Goal: Task Accomplishment & Management: Use online tool/utility

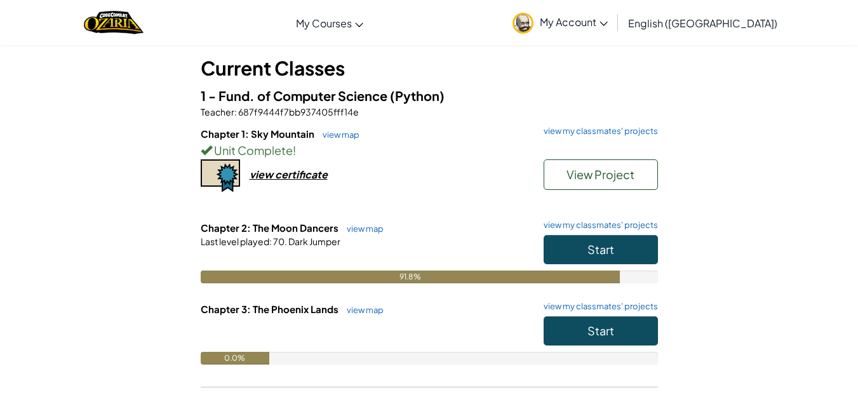
scroll to position [72, 0]
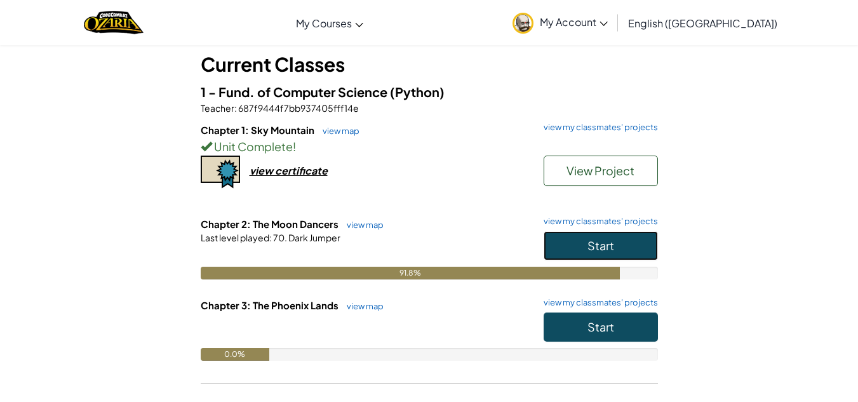
click at [570, 237] on button "Start" at bounding box center [601, 245] width 114 height 29
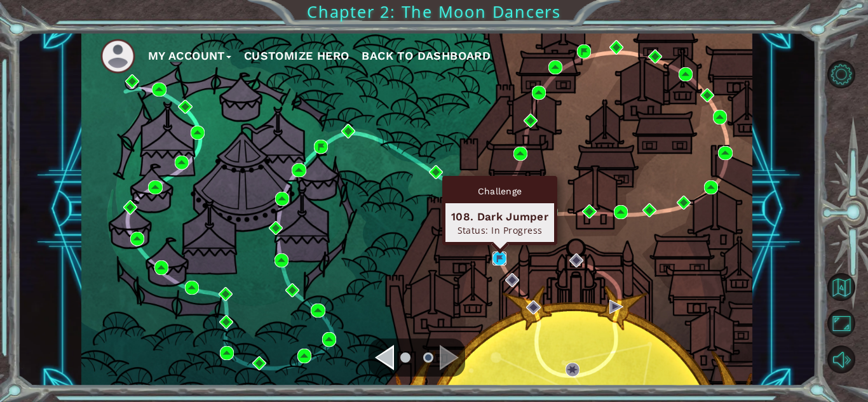
click at [494, 255] on img at bounding box center [499, 259] width 14 height 14
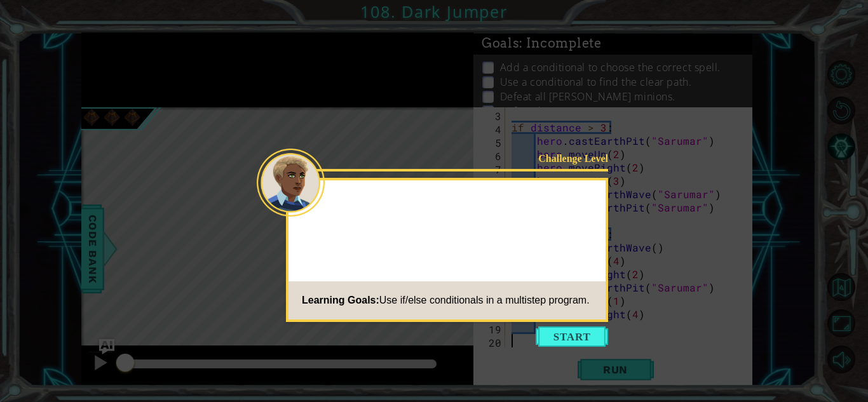
scroll to position [27, 0]
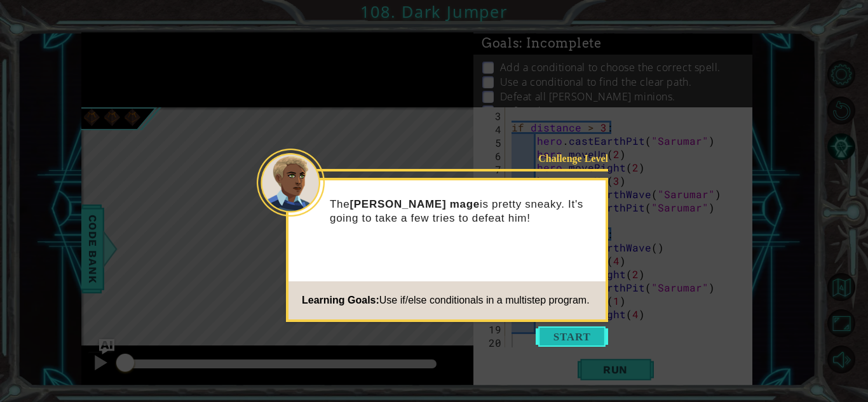
click at [558, 336] on button "Start" at bounding box center [571, 336] width 72 height 20
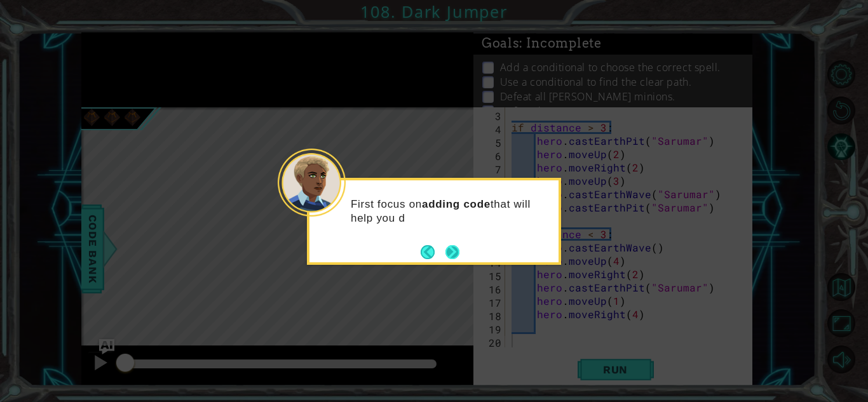
click at [453, 248] on button "Next" at bounding box center [452, 252] width 14 height 14
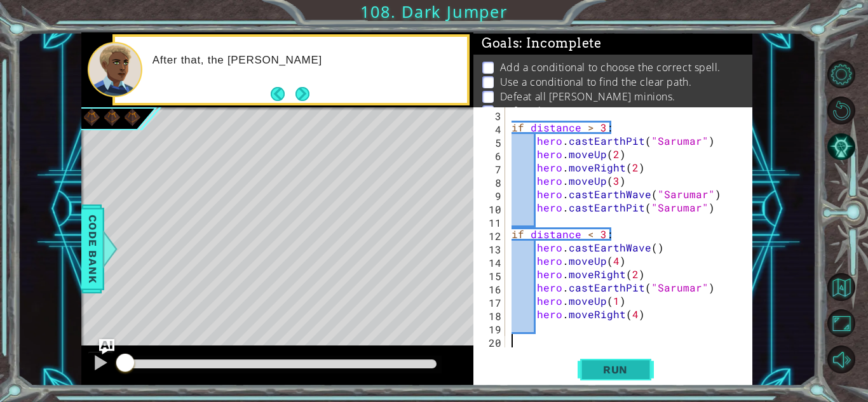
click at [599, 382] on button "Run" at bounding box center [615, 370] width 76 height 28
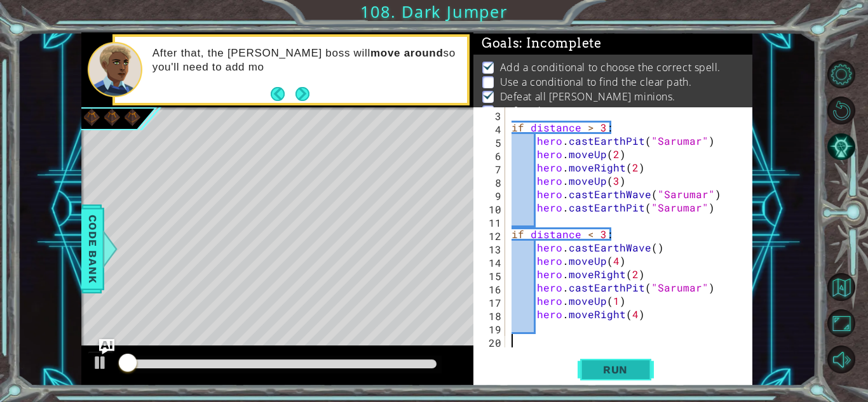
scroll to position [17, 0]
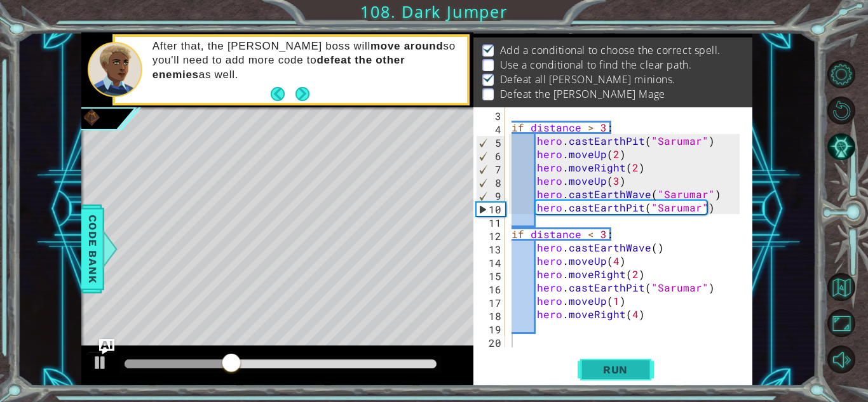
click at [599, 382] on button "Run" at bounding box center [615, 370] width 76 height 28
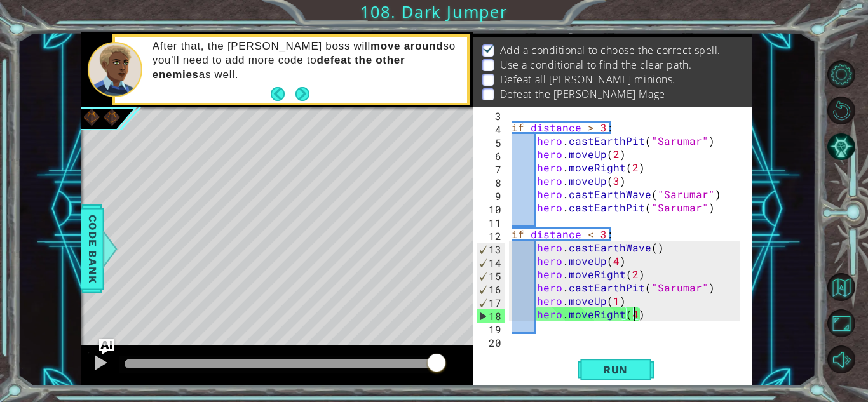
click at [633, 315] on div "if distance > 3 : hero . castEarthPit ( "Sarumar" ) hero . moveUp ( 2 ) hero . …" at bounding box center [627, 240] width 237 height 267
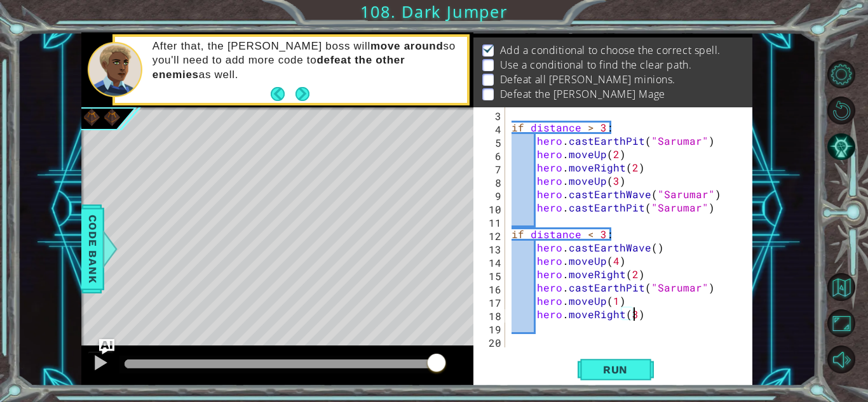
scroll to position [0, 7]
type textarea "hero.moveRight(3)"
click at [595, 363] on span "Run" at bounding box center [615, 369] width 50 height 13
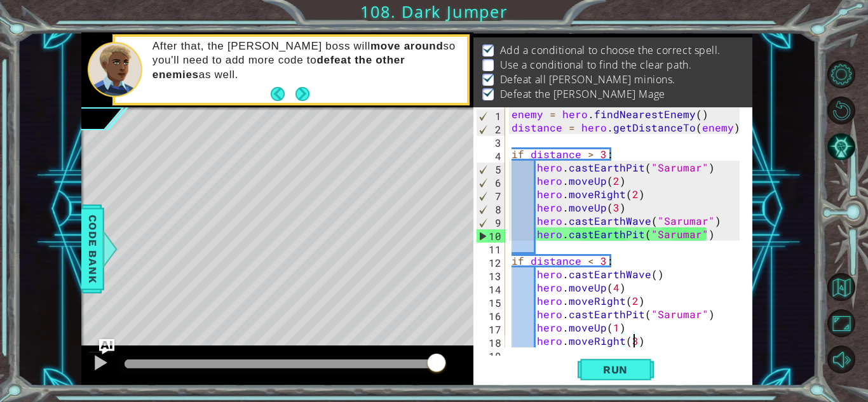
scroll to position [0, 0]
click at [566, 246] on div "enemy = hero . findNearestEnemy ( ) distance = hero . getDistanceTo ( enemy ) i…" at bounding box center [627, 240] width 237 height 267
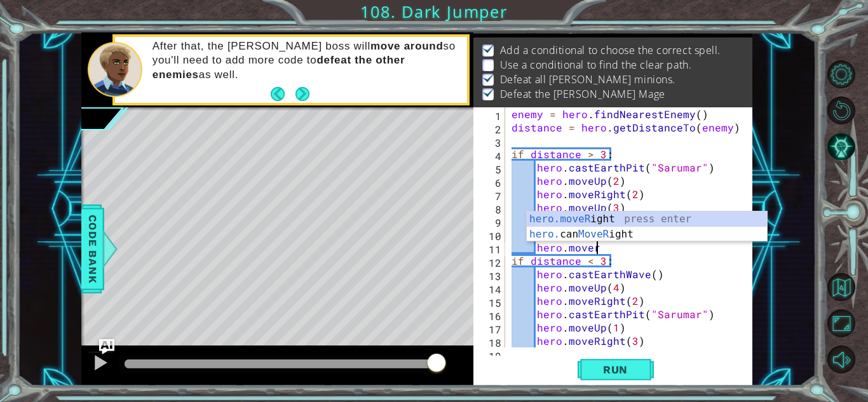
scroll to position [0, 4]
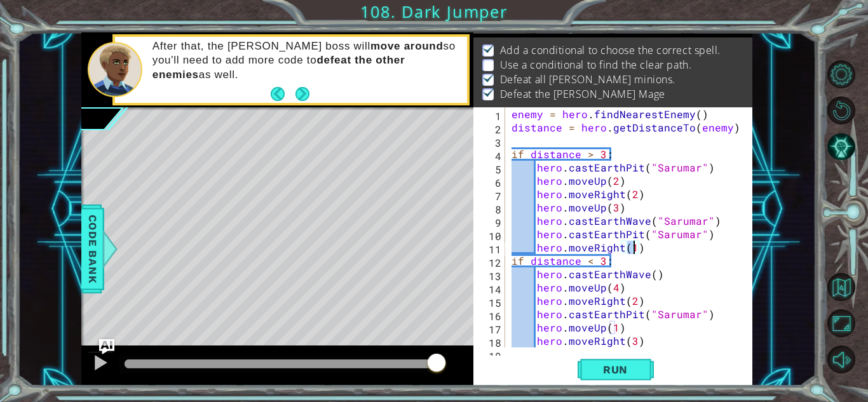
type textarea "hero.moveRight(4)"
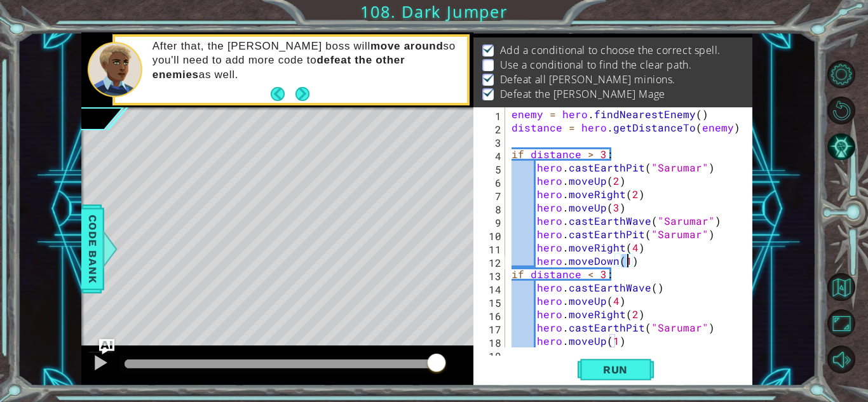
scroll to position [0, 7]
type textarea "hero.moveDown(2)"
click at [603, 366] on span "Run" at bounding box center [615, 369] width 50 height 13
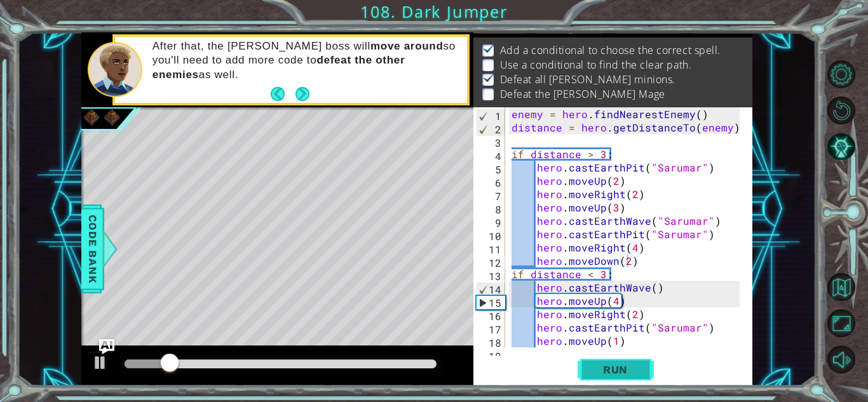
click at [603, 366] on span "Run" at bounding box center [615, 369] width 50 height 13
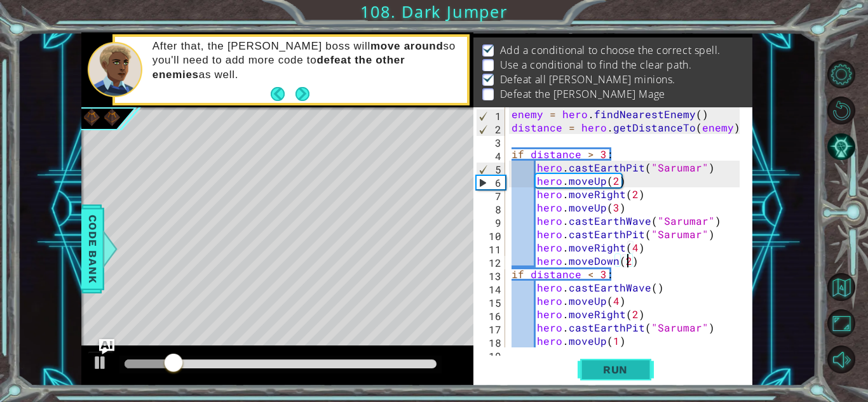
click at [603, 366] on span "Run" at bounding box center [615, 369] width 50 height 13
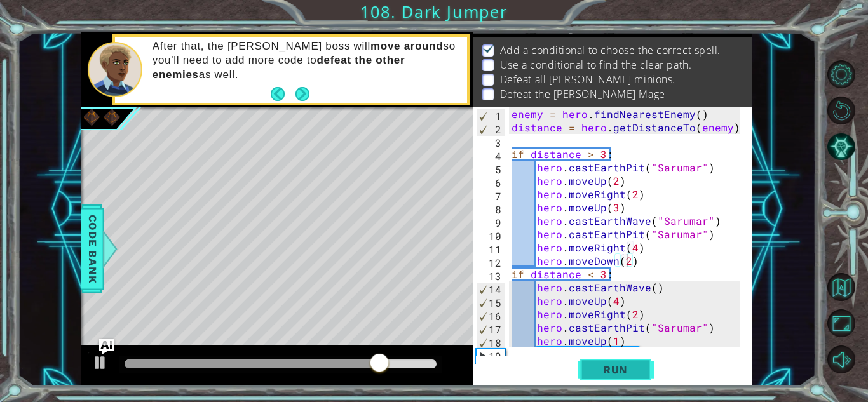
click at [603, 366] on span "Run" at bounding box center [615, 369] width 50 height 13
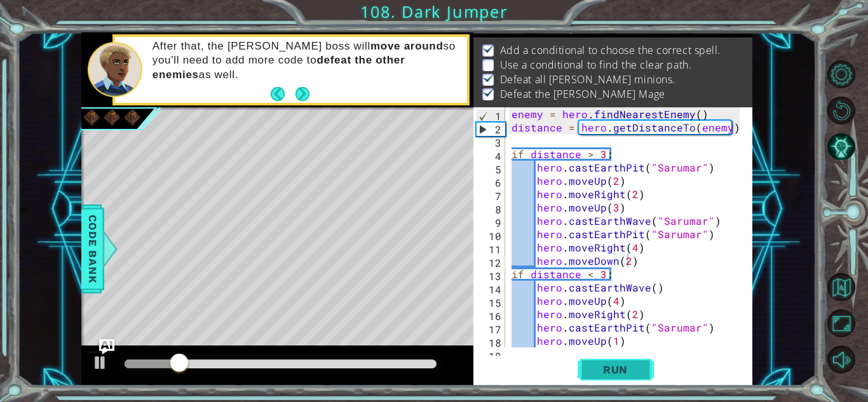
click at [603, 366] on span "Run" at bounding box center [615, 369] width 50 height 13
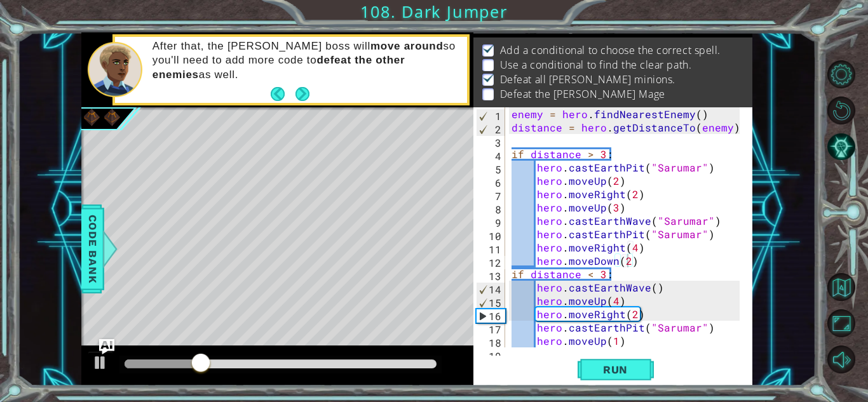
click at [393, 329] on div "Level Map" at bounding box center [374, 294] width 587 height 374
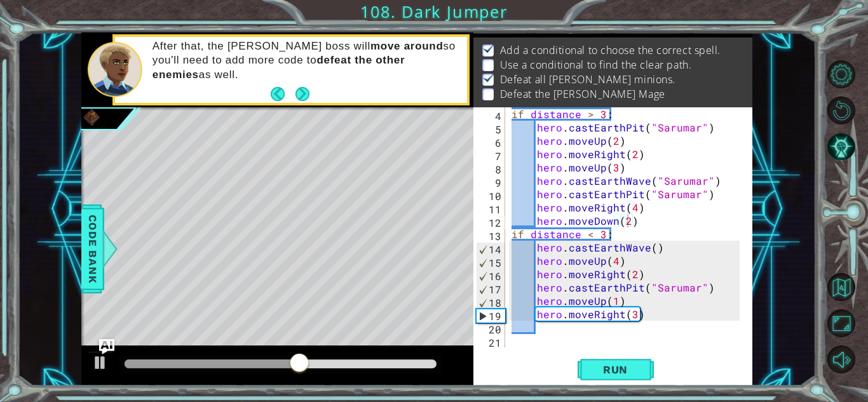
scroll to position [0, 1]
click at [610, 328] on div "if distance > 3 : hero . castEarthPit ( "Sarumar" ) hero . moveUp ( 2 ) hero . …" at bounding box center [627, 240] width 237 height 267
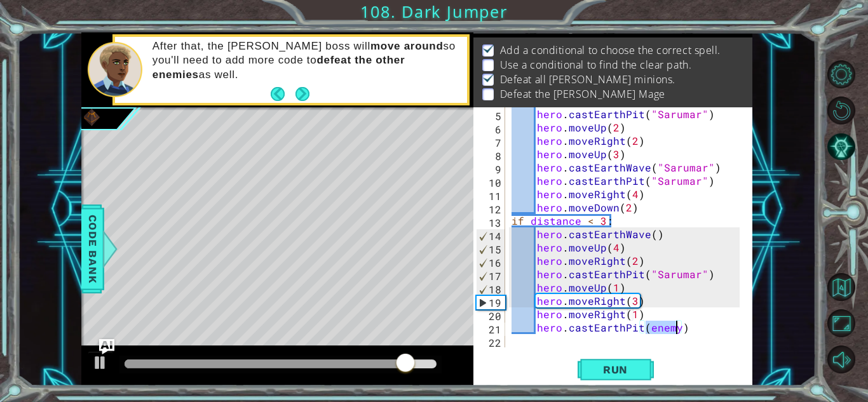
scroll to position [0, 8]
click at [596, 381] on button "Run" at bounding box center [615, 370] width 76 height 28
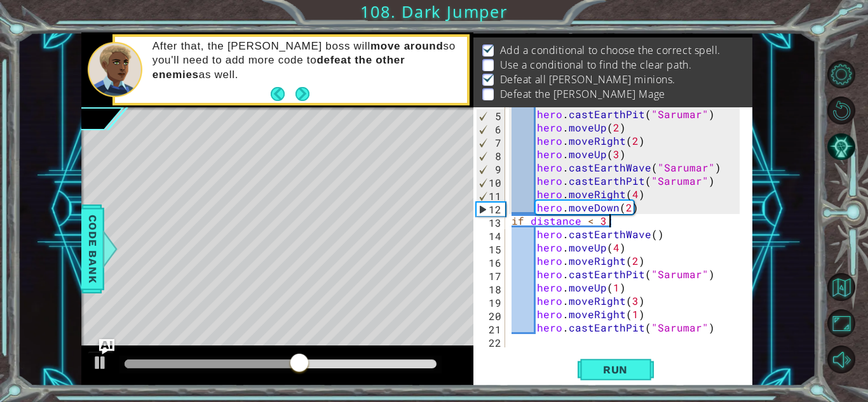
click at [638, 215] on div "hero . castEarthPit ( "Sarumar" ) hero . moveUp ( 2 ) hero . moveRight ( 2 ) he…" at bounding box center [627, 240] width 237 height 267
click at [638, 210] on div "hero . castEarthPit ( "Sarumar" ) hero . moveUp ( 2 ) hero . moveRight ( 2 ) he…" at bounding box center [627, 240] width 237 height 267
type textarea "hero.moveDown(2)"
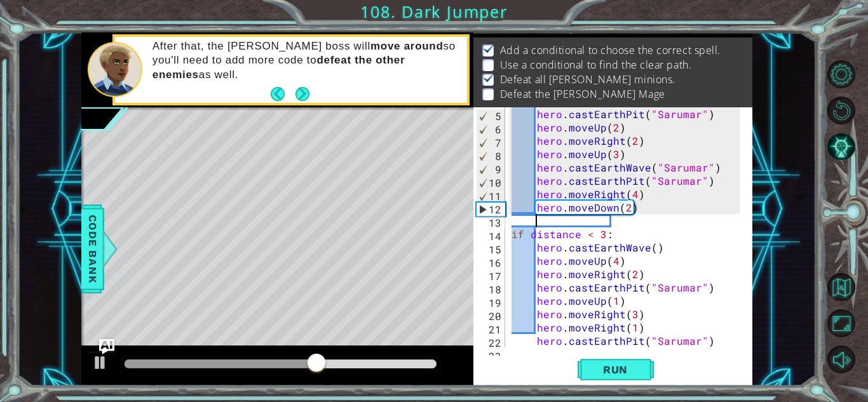
scroll to position [0, 1]
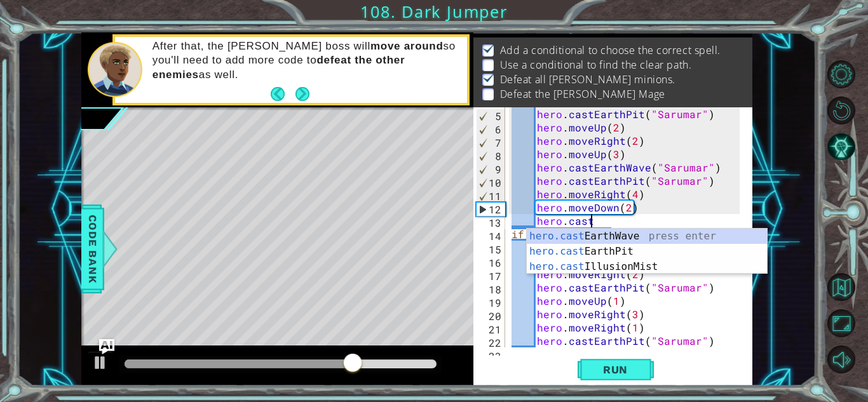
type textarea "hero.castw"
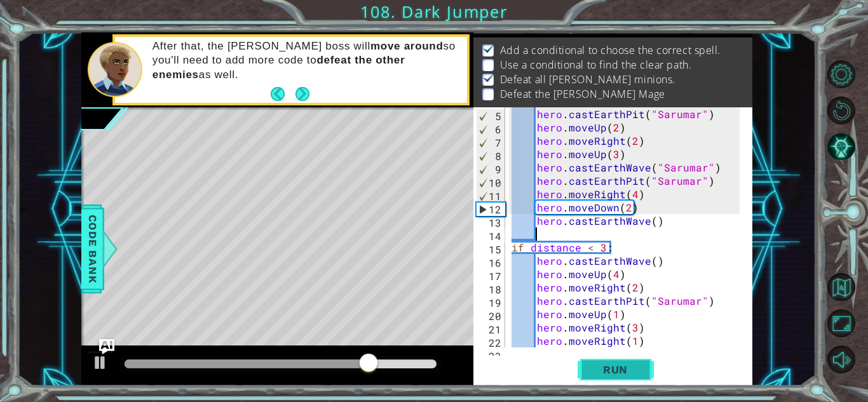
click at [598, 359] on button "Run" at bounding box center [615, 370] width 76 height 28
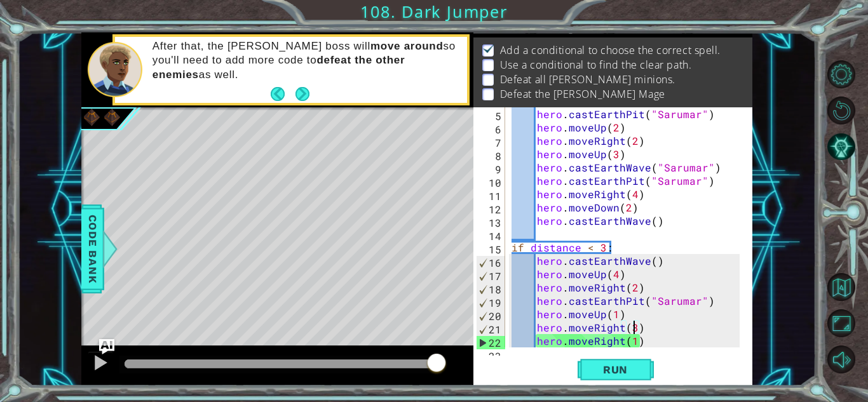
click at [634, 331] on div "hero . castEarthPit ( "Sarumar" ) hero . moveUp ( 2 ) hero . moveRight ( 2 ) he…" at bounding box center [627, 240] width 237 height 267
click at [642, 342] on div "hero . castEarthPit ( "Sarumar" ) hero . moveUp ( 2 ) hero . moveRight ( 2 ) he…" at bounding box center [627, 240] width 237 height 267
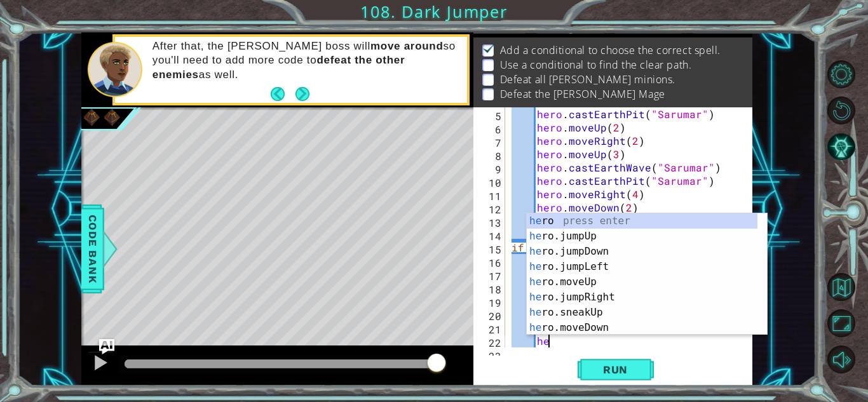
type textarea "h"
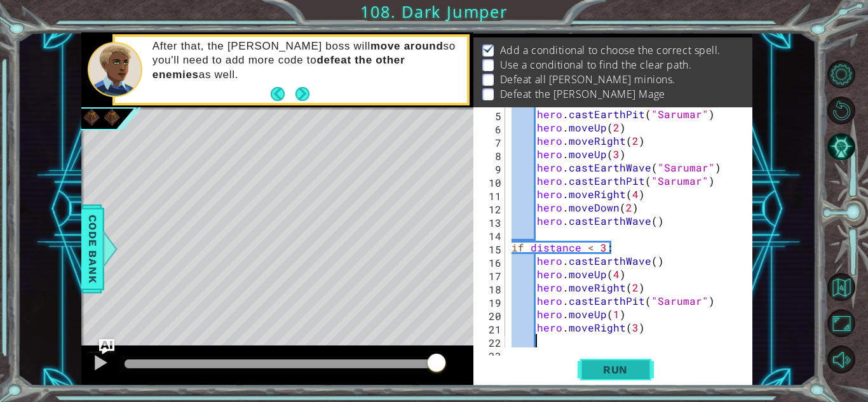
click at [596, 370] on span "Run" at bounding box center [615, 369] width 50 height 13
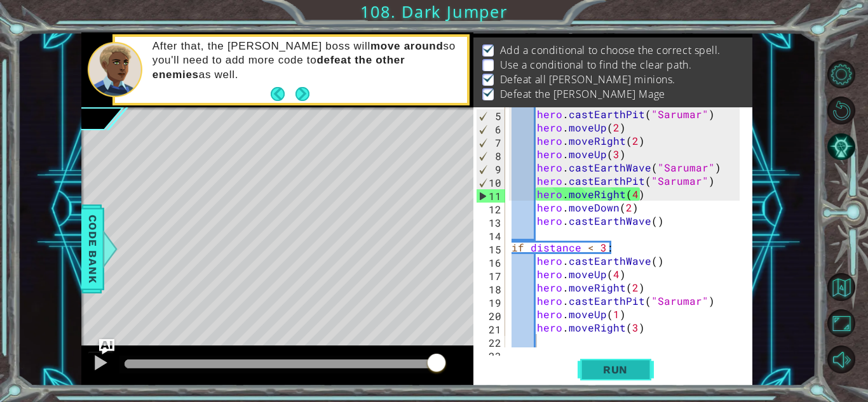
click at [596, 370] on span "Run" at bounding box center [615, 369] width 50 height 13
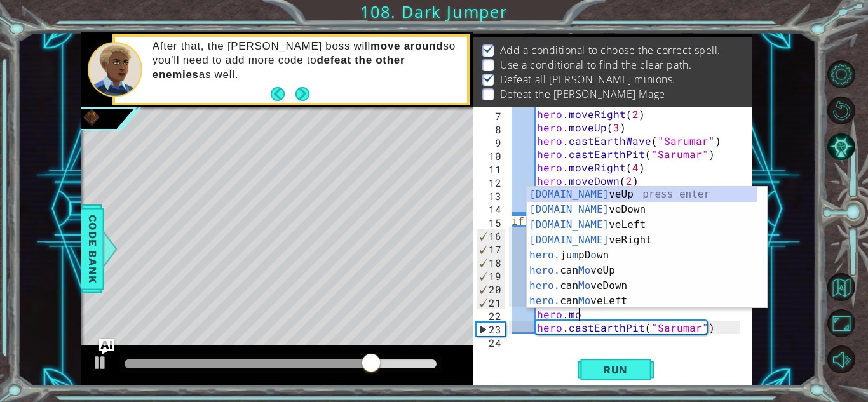
scroll to position [0, 4]
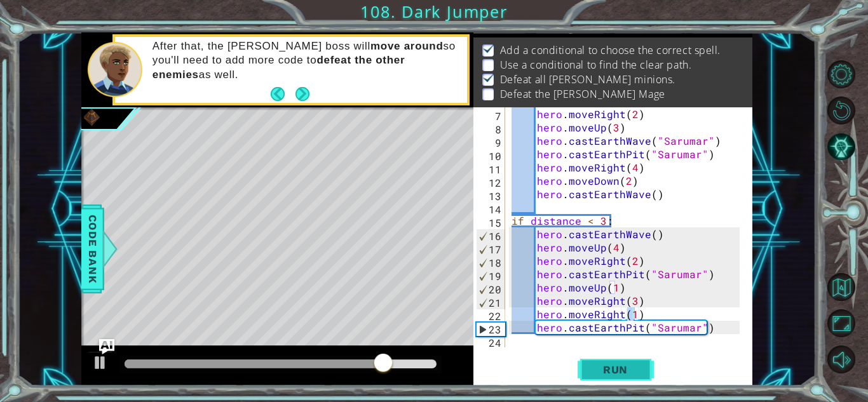
click at [616, 356] on button "Run" at bounding box center [615, 370] width 76 height 28
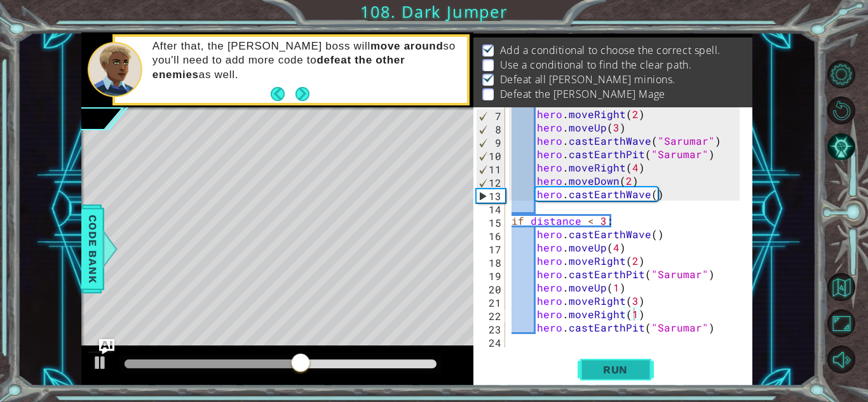
click at [646, 358] on button "Run" at bounding box center [615, 370] width 76 height 28
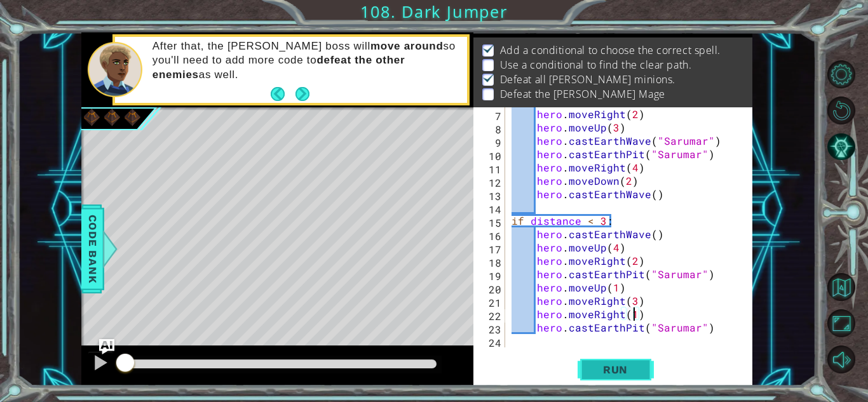
click at [646, 358] on button "Run" at bounding box center [615, 370] width 76 height 28
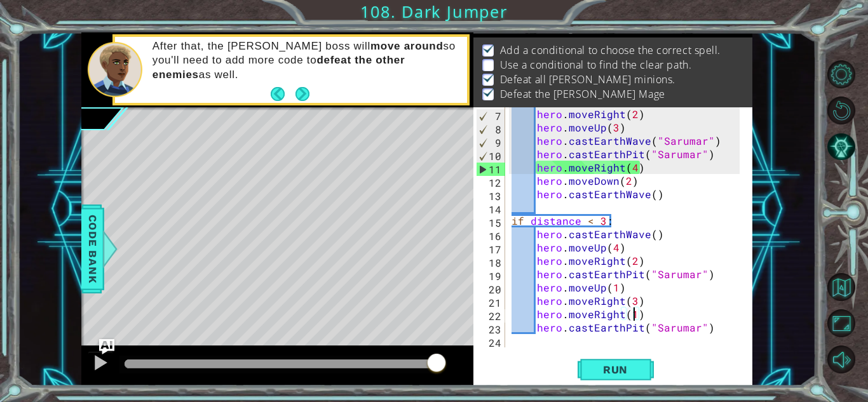
click at [634, 166] on div "hero . moveRight ( 2 ) hero . moveUp ( 3 ) hero . castEarthWave ( "Sarumar" ) h…" at bounding box center [627, 240] width 237 height 267
type textarea "hero.moveRight()"
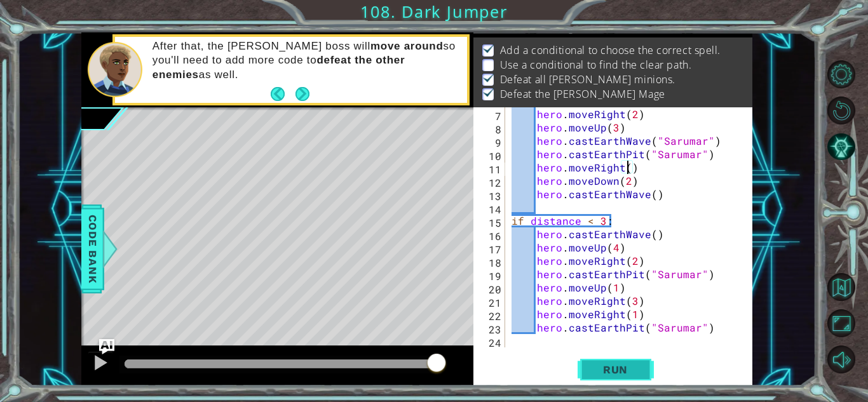
click at [581, 382] on button "Run" at bounding box center [615, 370] width 76 height 28
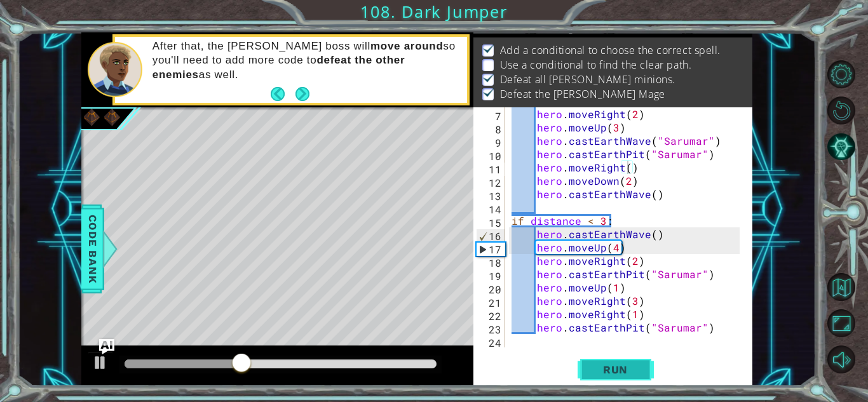
click at [601, 366] on span "Run" at bounding box center [615, 369] width 50 height 13
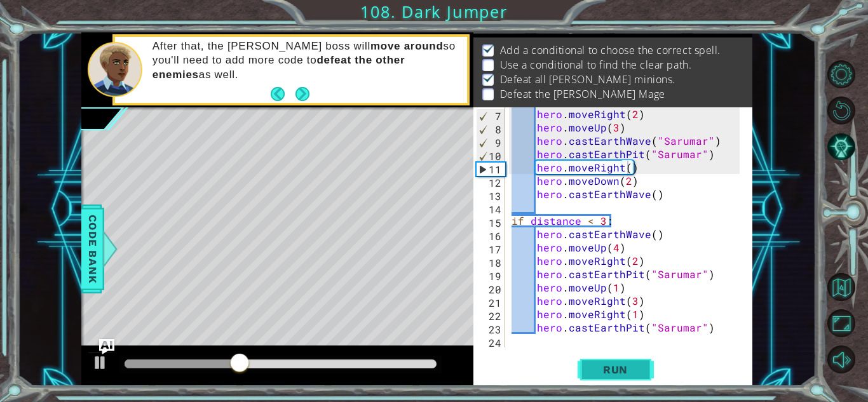
click at [587, 366] on button "Run" at bounding box center [615, 370] width 76 height 28
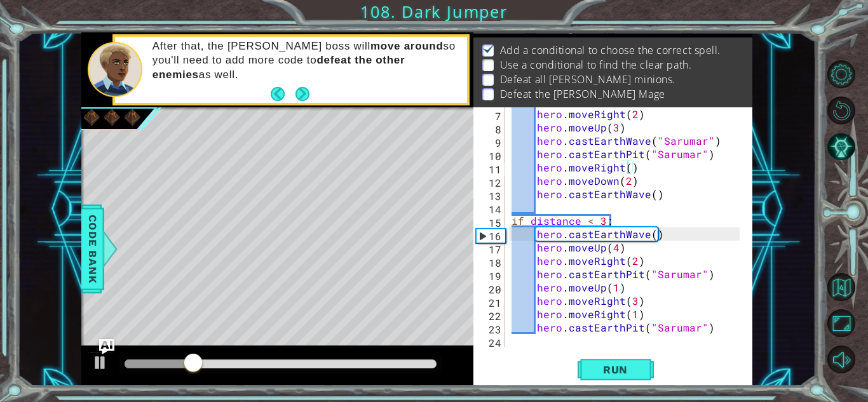
click at [600, 354] on div "hero.moveRight() 7 8 9 10 11 12 13 14 15 16 17 18 19 20 21 22 23 24 hero . move…" at bounding box center [612, 246] width 279 height 278
click at [603, 368] on span "Run" at bounding box center [615, 369] width 50 height 13
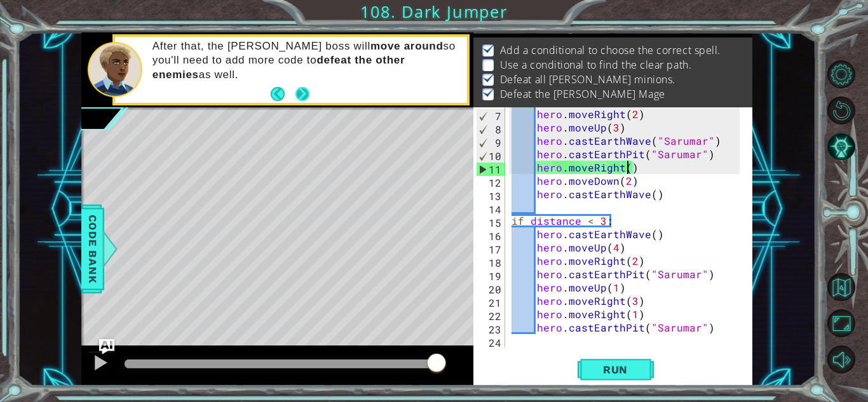
click at [305, 87] on button "Next" at bounding box center [302, 94] width 15 height 15
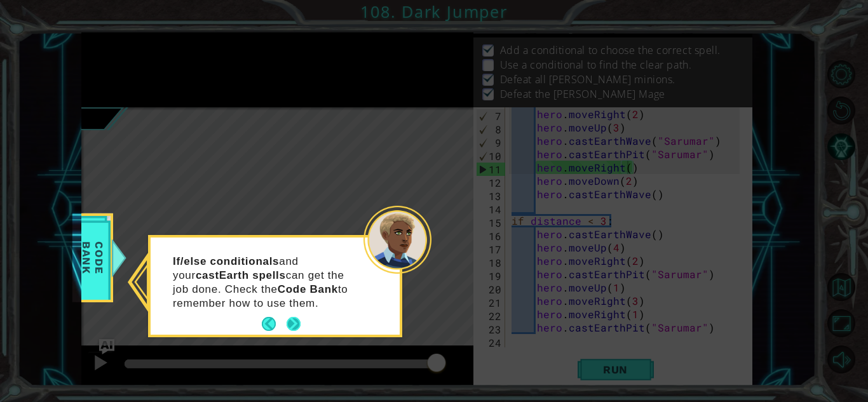
click at [293, 326] on button "Next" at bounding box center [293, 324] width 14 height 14
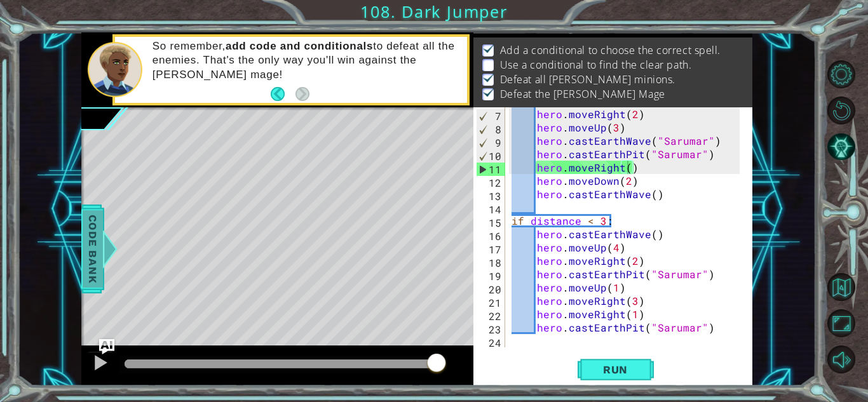
click at [99, 243] on span "Code Bank" at bounding box center [93, 248] width 20 height 77
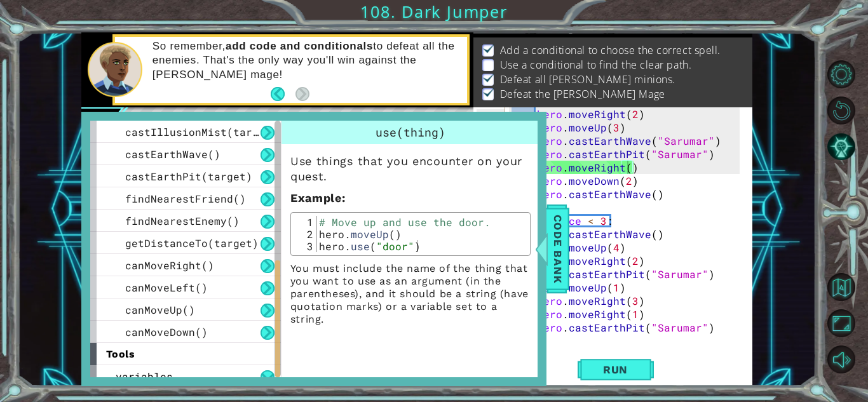
scroll to position [366, 0]
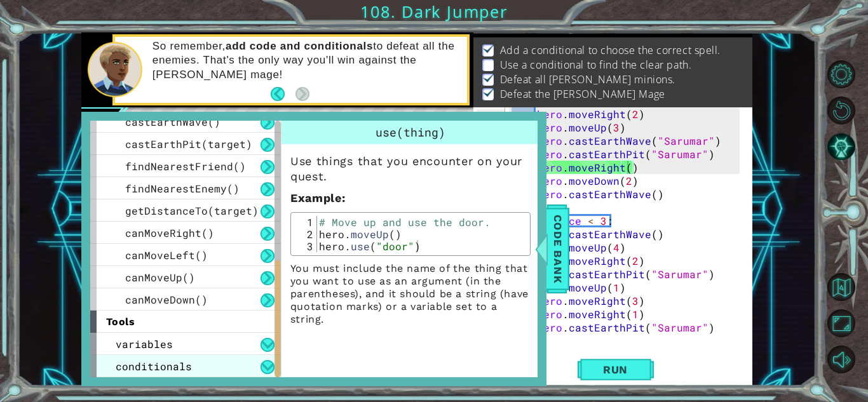
click at [171, 363] on span "conditionals" at bounding box center [154, 365] width 76 height 13
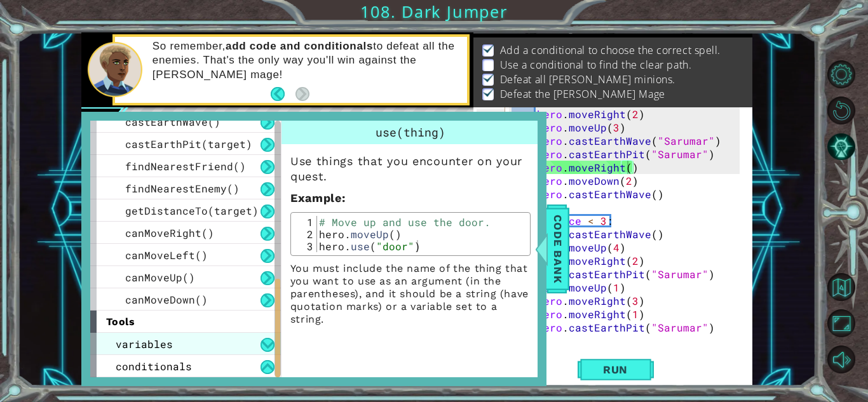
scroll to position [410, 0]
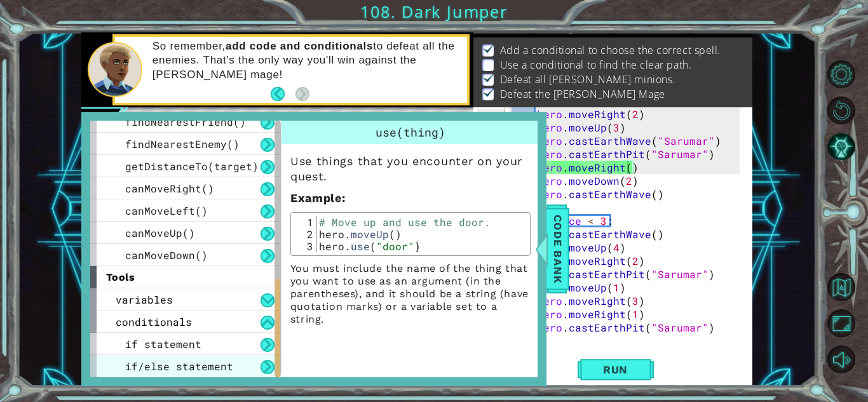
click at [175, 369] on span "if/else statement" at bounding box center [179, 365] width 108 height 13
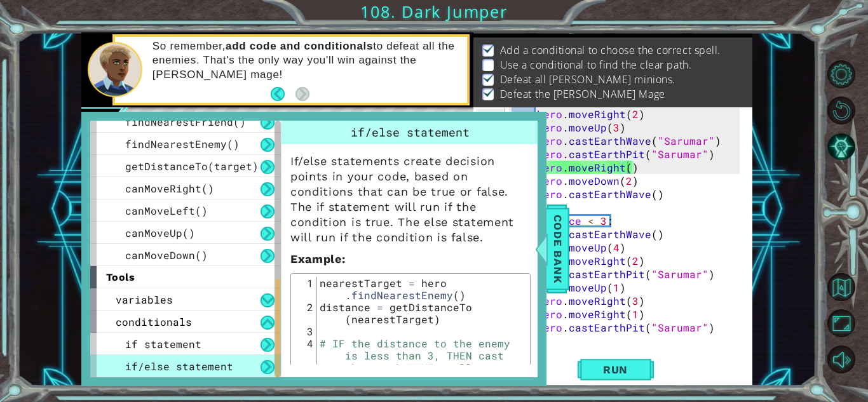
scroll to position [161, 0]
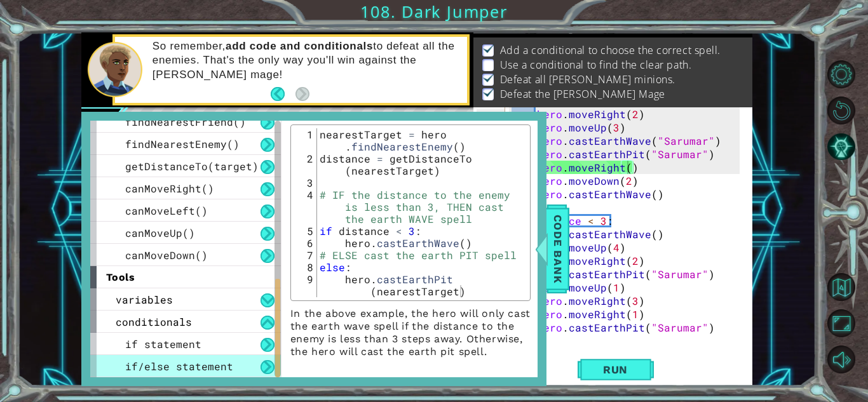
type textarea "hero.castEarthWave()"
click at [407, 228] on div "nearestTarget = hero . findNearestEnemy ( ) distance = getDistanceTo ( nearestT…" at bounding box center [422, 236] width 210 height 217
click at [563, 240] on span "Code Bank" at bounding box center [557, 248] width 20 height 77
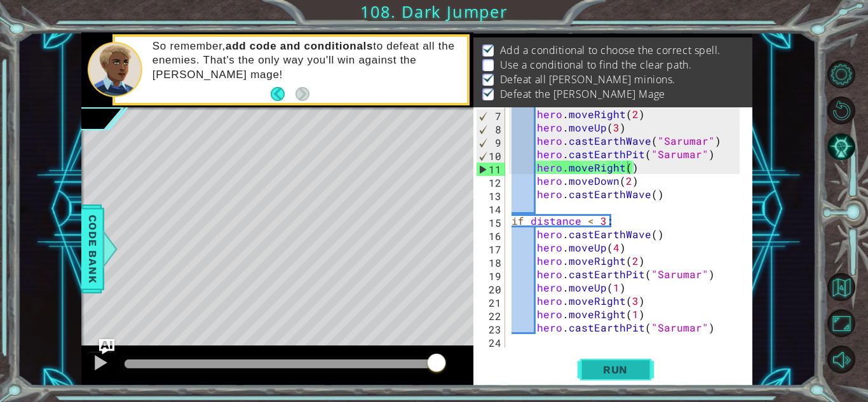
click at [594, 363] on span "Run" at bounding box center [615, 369] width 50 height 13
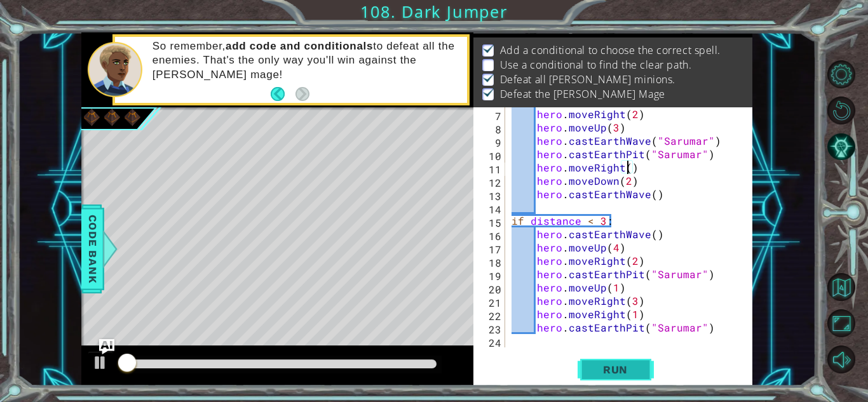
click at [594, 363] on span "Run" at bounding box center [615, 369] width 50 height 13
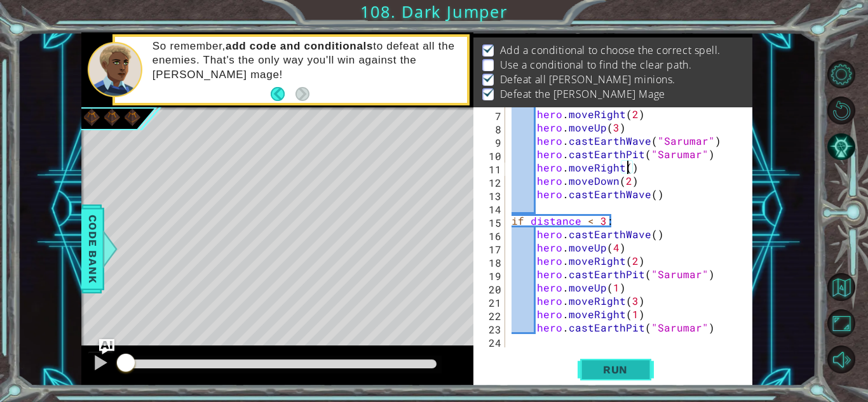
click at [594, 363] on span "Run" at bounding box center [615, 369] width 50 height 13
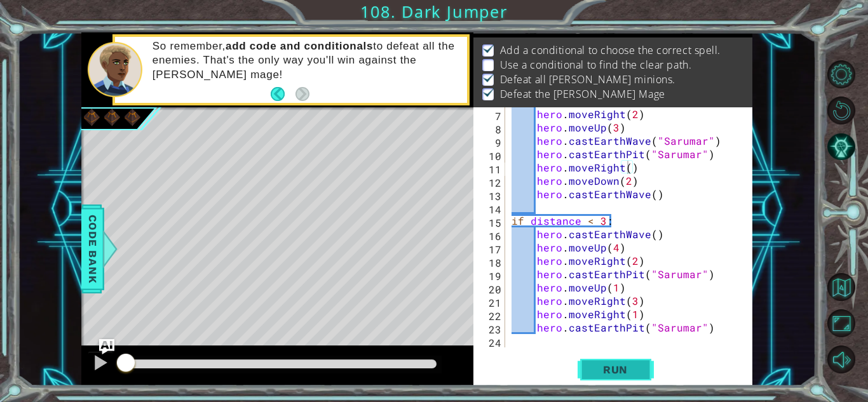
click at [594, 363] on span "Run" at bounding box center [615, 369] width 50 height 13
click at [593, 356] on button "Run" at bounding box center [615, 370] width 76 height 28
click at [594, 353] on div "hero.moveRight() 7 8 9 10 11 12 13 14 15 16 17 18 19 20 21 22 23 24 hero . move…" at bounding box center [612, 246] width 279 height 278
click at [597, 366] on span "Run" at bounding box center [615, 369] width 50 height 13
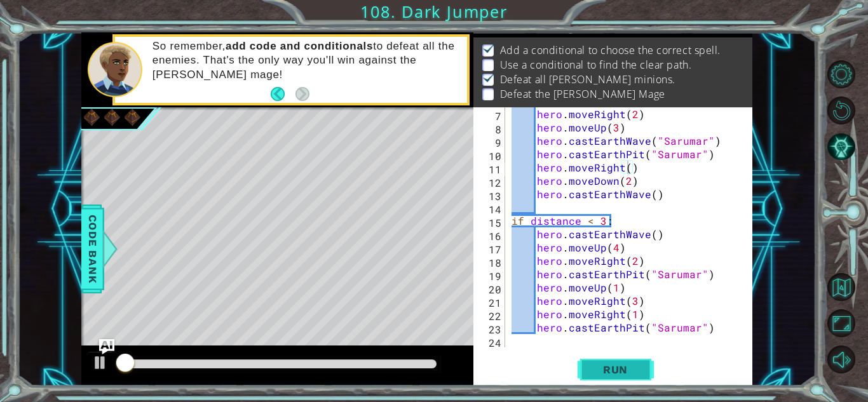
click at [597, 366] on span "Run" at bounding box center [615, 369] width 50 height 13
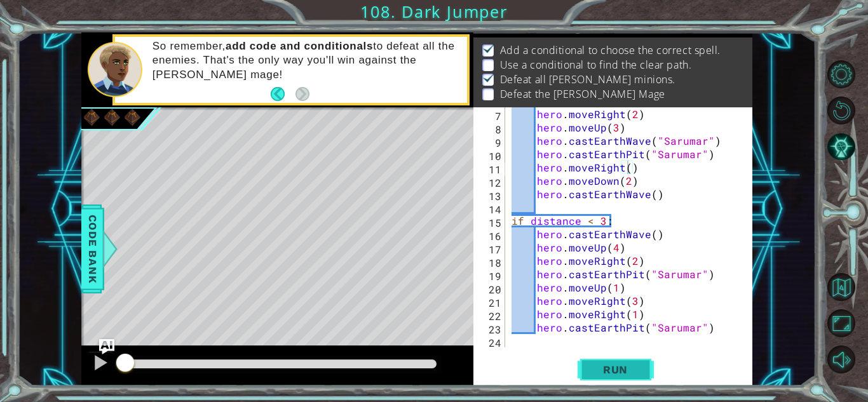
click at [597, 366] on span "Run" at bounding box center [615, 369] width 50 height 13
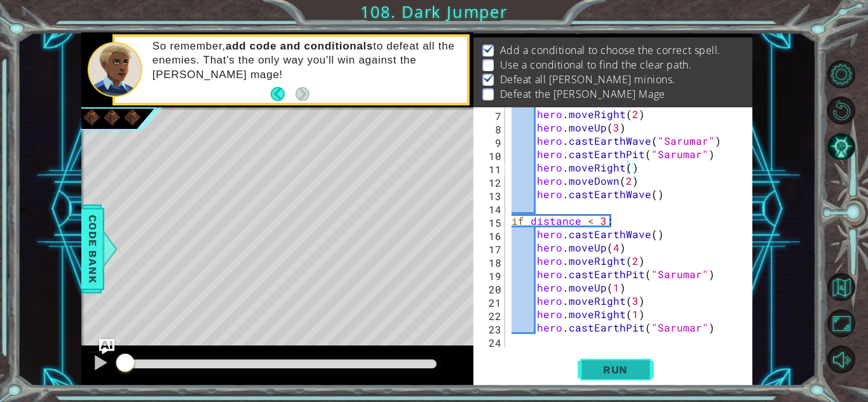
click at [597, 366] on span "Run" at bounding box center [615, 369] width 50 height 13
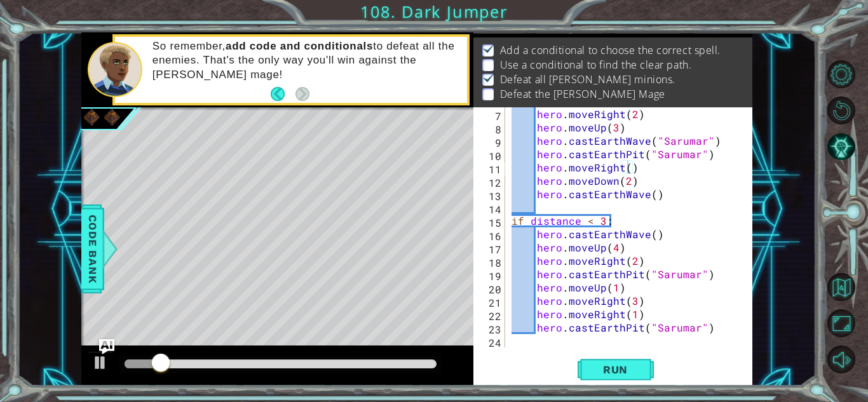
click at [613, 395] on div "1 ההההההההההההההההההההההההההההההההההההההההההההההההההההההההההההההההההההההההההההה…" at bounding box center [434, 201] width 868 height 402
click at [619, 369] on span "Run" at bounding box center [615, 369] width 50 height 13
click at [615, 368] on span "Run" at bounding box center [615, 369] width 50 height 13
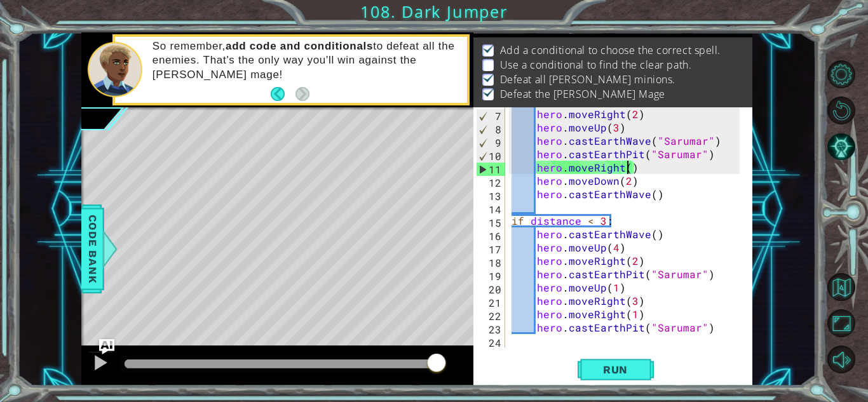
scroll to position [80, 0]
click at [617, 339] on div "hero . moveRight ( 2 ) hero . moveUp ( 3 ) hero . castEarthWave ( "Sarumar" ) h…" at bounding box center [627, 240] width 237 height 267
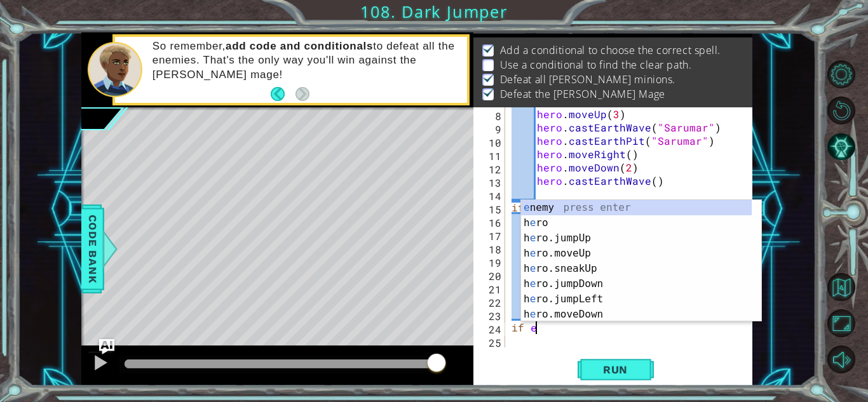
scroll to position [0, 1]
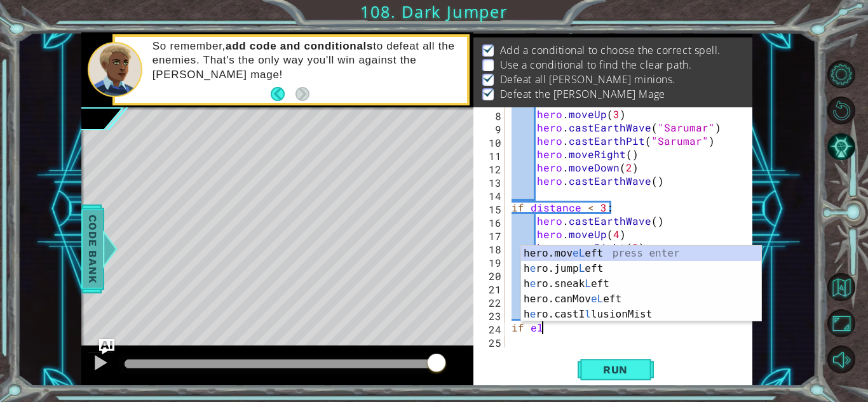
click at [90, 257] on span "Code Bank" at bounding box center [93, 248] width 20 height 77
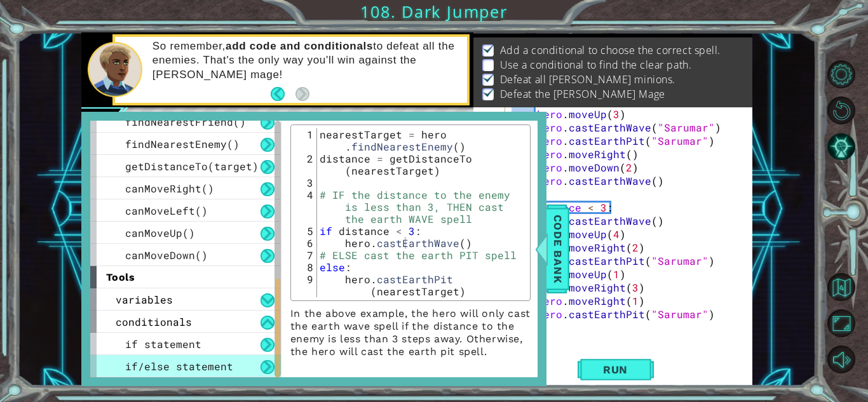
scroll to position [161, 0]
click at [565, 236] on span "Code Bank" at bounding box center [557, 248] width 20 height 77
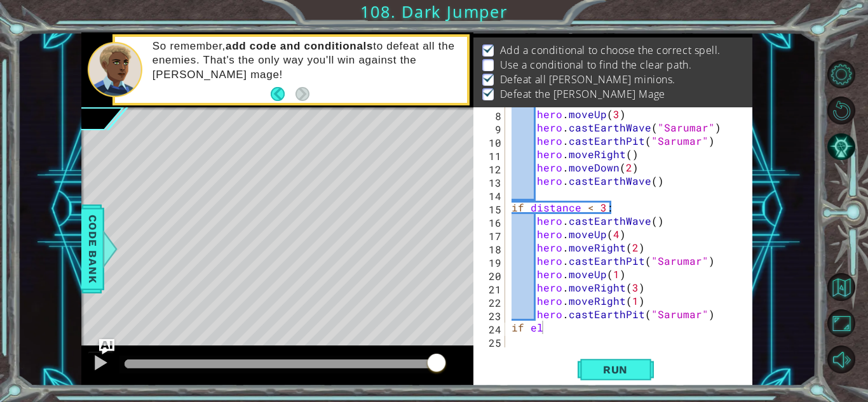
click at [587, 321] on div "hero . moveUp ( 3 ) hero . castEarthWave ( "Sarumar" ) hero . castEarthPit ( "S…" at bounding box center [627, 240] width 237 height 267
click at [587, 331] on div "hero . moveUp ( 3 ) hero . castEarthWave ( "Sarumar" ) hero . castEarthPit ( "S…" at bounding box center [627, 240] width 237 height 267
type textarea "if else:\"
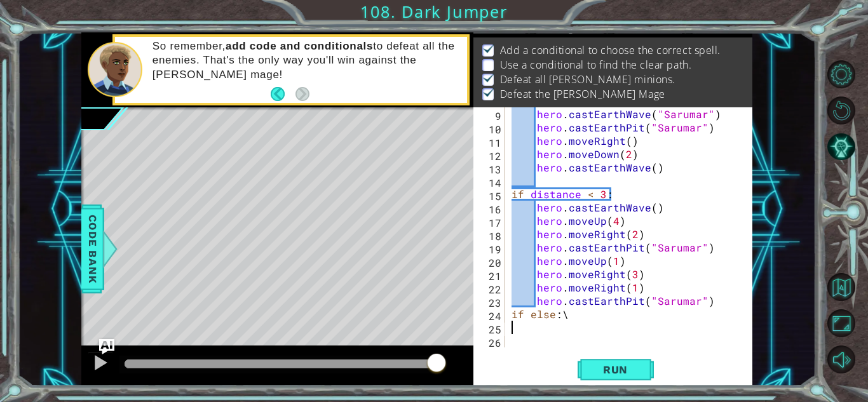
scroll to position [93, 0]
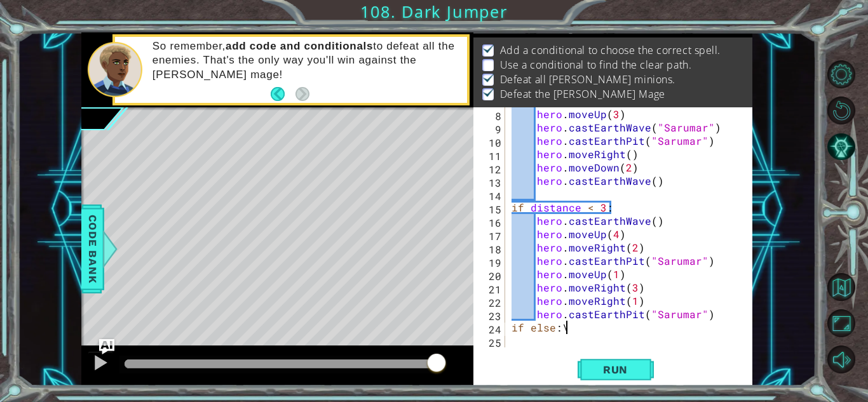
type textarea "if else:"
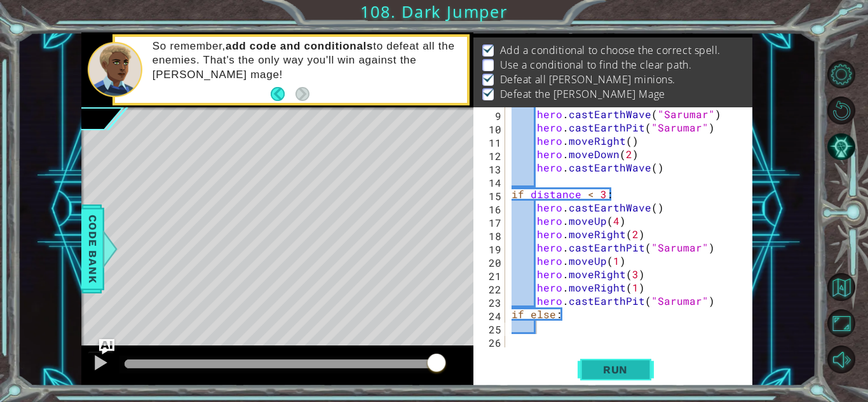
click at [648, 378] on button "Run" at bounding box center [615, 370] width 76 height 28
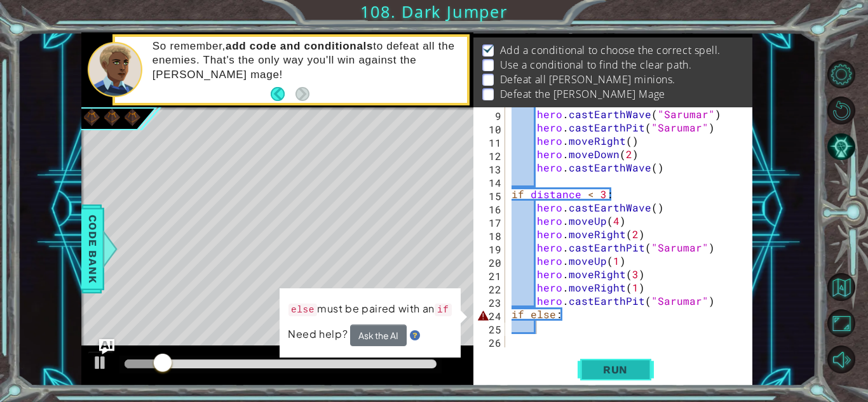
click at [616, 365] on span "Run" at bounding box center [615, 369] width 50 height 13
click at [396, 337] on button "Ask the AI" at bounding box center [378, 336] width 57 height 22
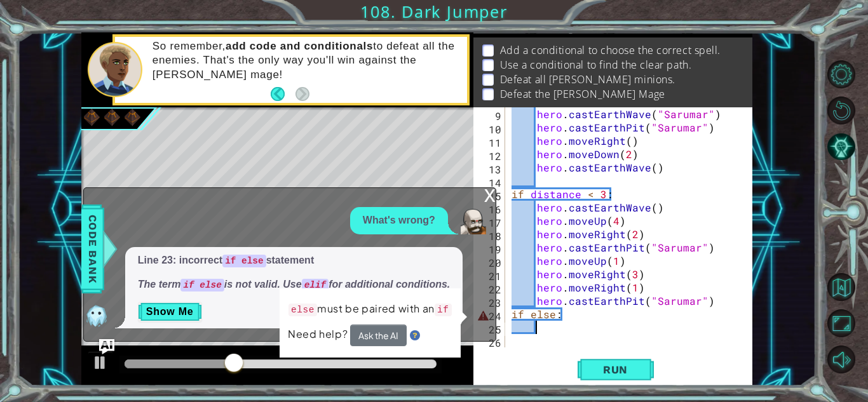
click at [557, 313] on div "hero . castEarthWave ( "Sarumar" ) hero . castEarthPit ( "Sarumar" ) hero . mov…" at bounding box center [627, 240] width 237 height 267
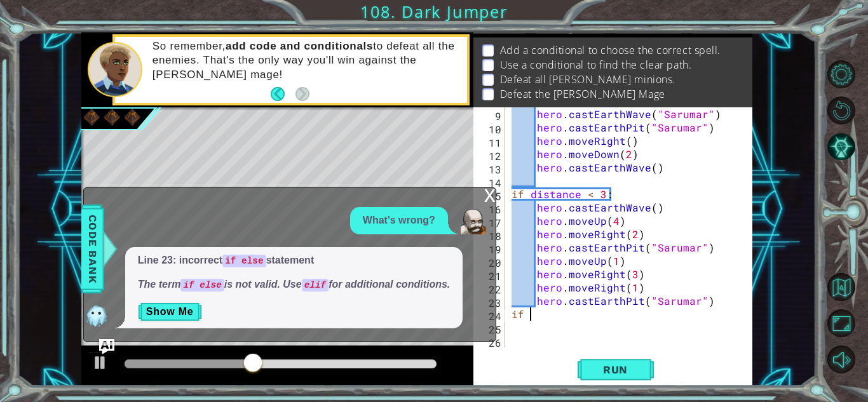
type textarea "i"
type textarea "elif:"
click at [487, 192] on div "x" at bounding box center [489, 194] width 11 height 13
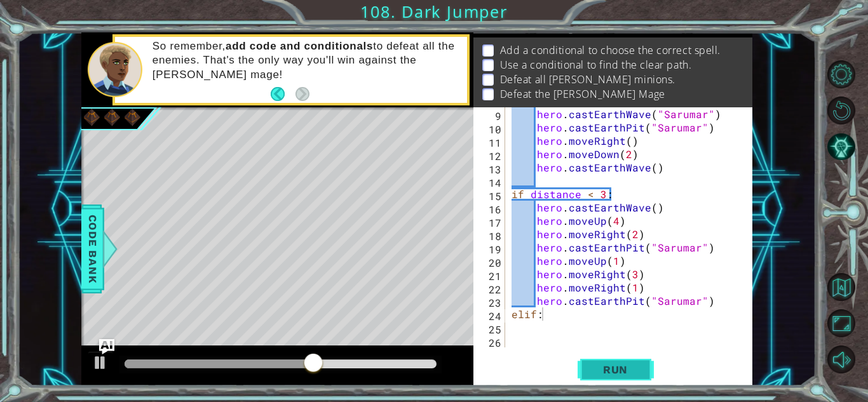
click at [621, 366] on span "Run" at bounding box center [615, 369] width 50 height 13
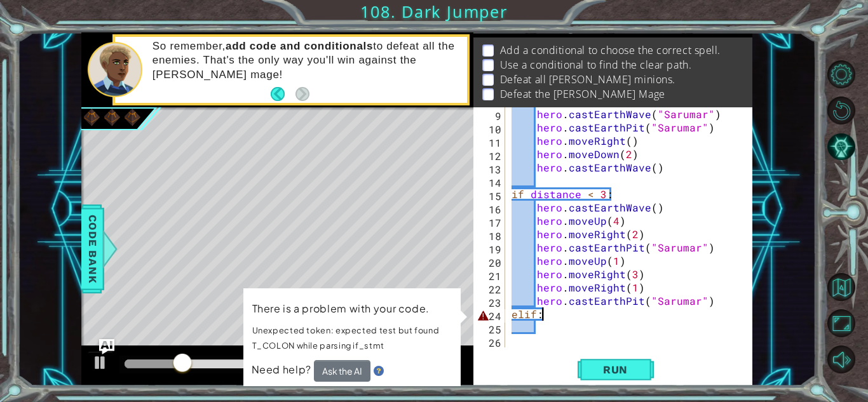
drag, startPoint x: 867, startPoint y: 232, endPoint x: 867, endPoint y: 198, distance: 34.3
click at [857, 232] on div at bounding box center [848, 216] width 39 height 105
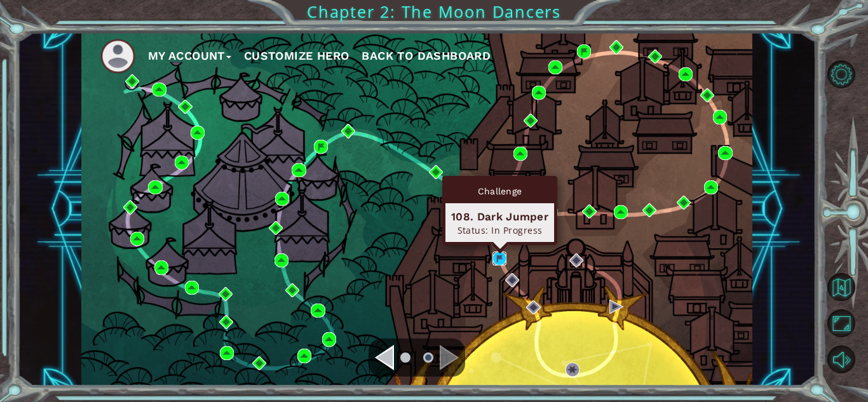
click at [502, 253] on img at bounding box center [499, 259] width 14 height 14
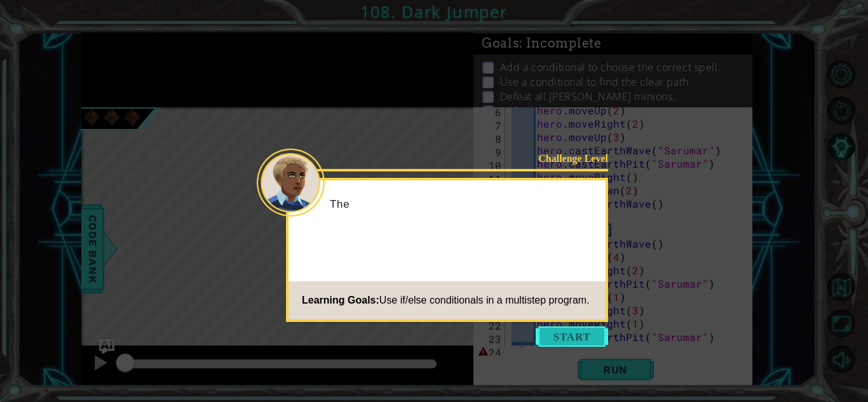
scroll to position [107, 0]
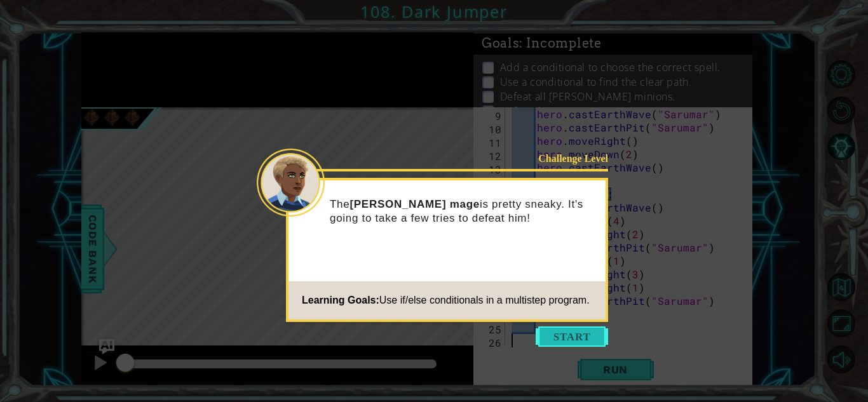
click at [588, 338] on button "Start" at bounding box center [571, 336] width 72 height 20
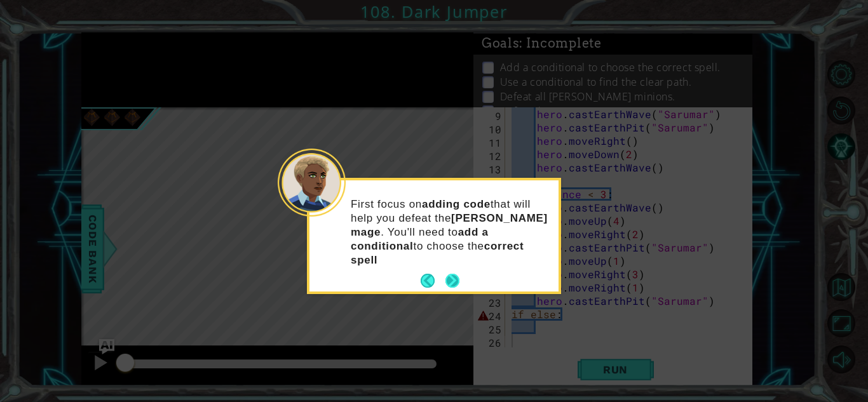
click at [454, 274] on button "Next" at bounding box center [452, 281] width 14 height 14
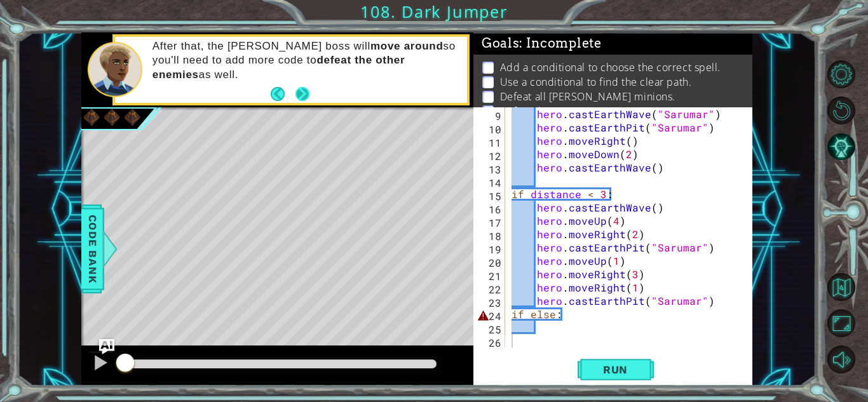
click at [302, 91] on button "Next" at bounding box center [302, 94] width 14 height 14
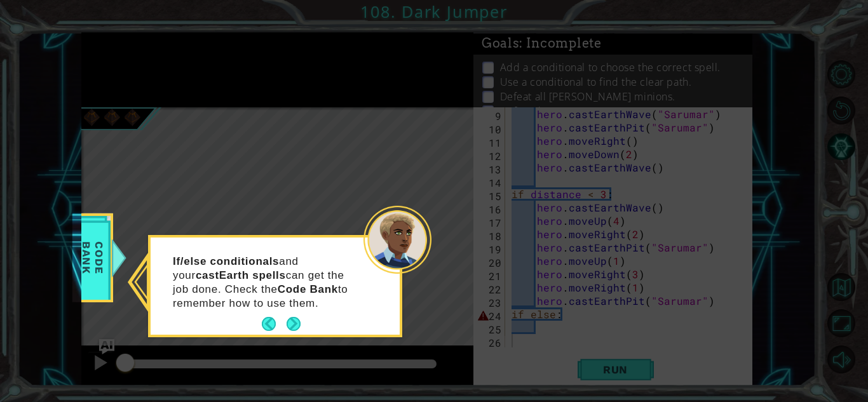
click at [293, 323] on button "Next" at bounding box center [293, 324] width 15 height 15
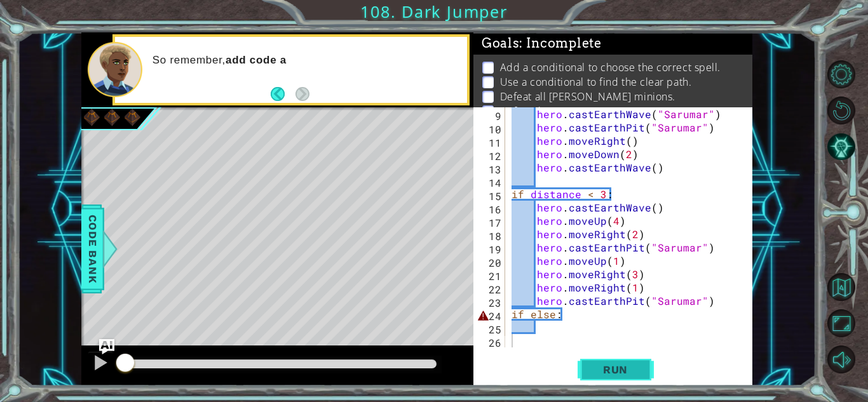
click at [625, 379] on button "Run" at bounding box center [615, 370] width 76 height 28
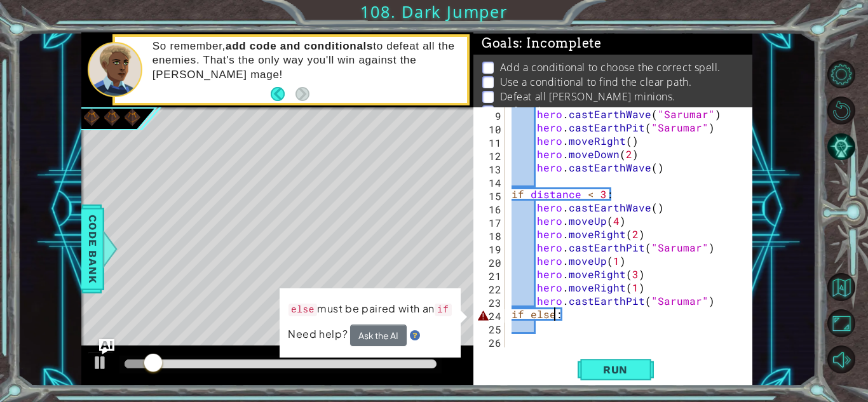
click at [556, 316] on div "hero . castEarthWave ( "Sarumar" ) hero . castEarthPit ( "Sarumar" ) hero . mov…" at bounding box center [627, 240] width 237 height 267
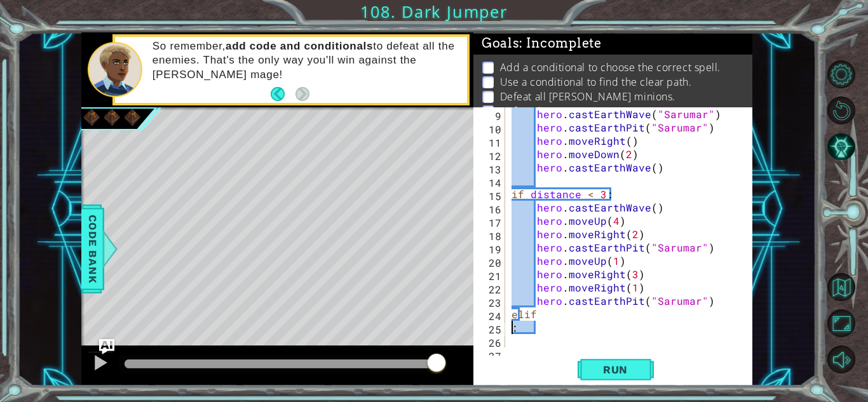
scroll to position [0, 0]
type textarea "elif:"
click at [614, 376] on button "Run" at bounding box center [615, 370] width 76 height 28
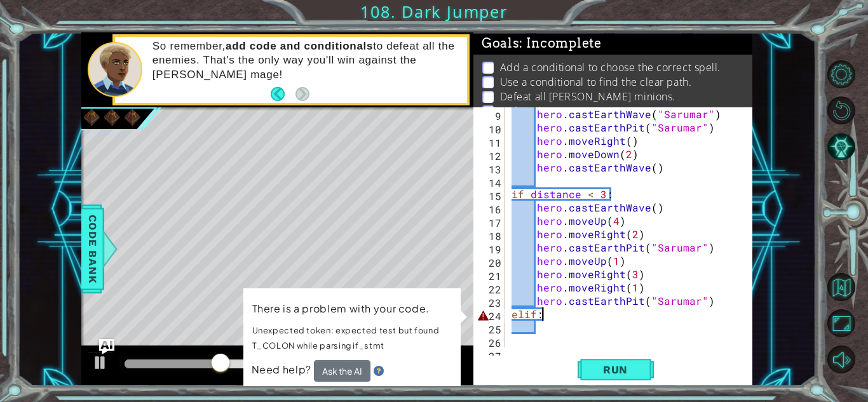
click at [583, 320] on div "hero . castEarthWave ( "Sarumar" ) hero . castEarthPit ( "Sarumar" ) hero . mov…" at bounding box center [627, 240] width 237 height 267
type textarea "elif"
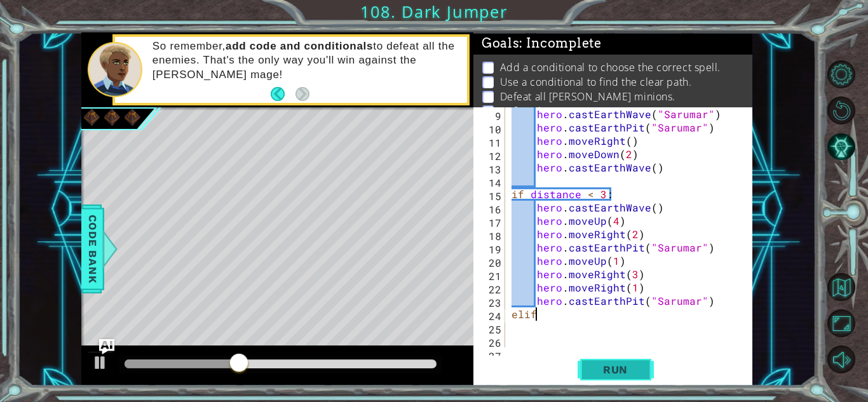
click at [629, 382] on div "1 ההההההההההההההההההההההההההההההההההההההההההההההההההההההההההההההההההההההההההההה…" at bounding box center [434, 201] width 868 height 402
click at [620, 379] on button "Run" at bounding box center [615, 370] width 76 height 28
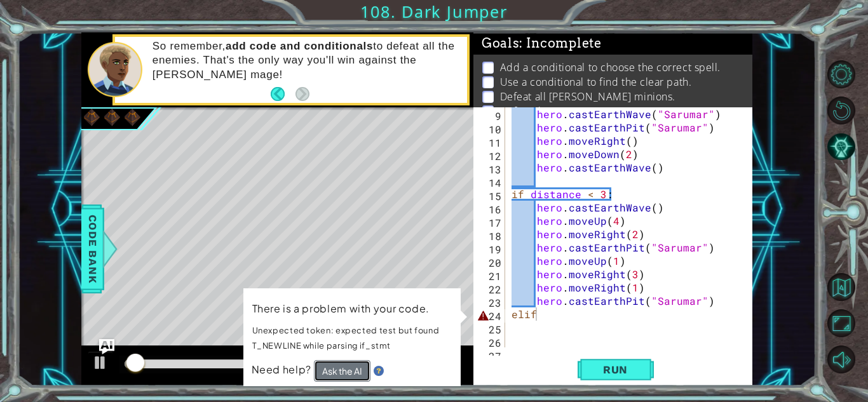
click at [344, 379] on button "Ask the AI" at bounding box center [342, 371] width 57 height 22
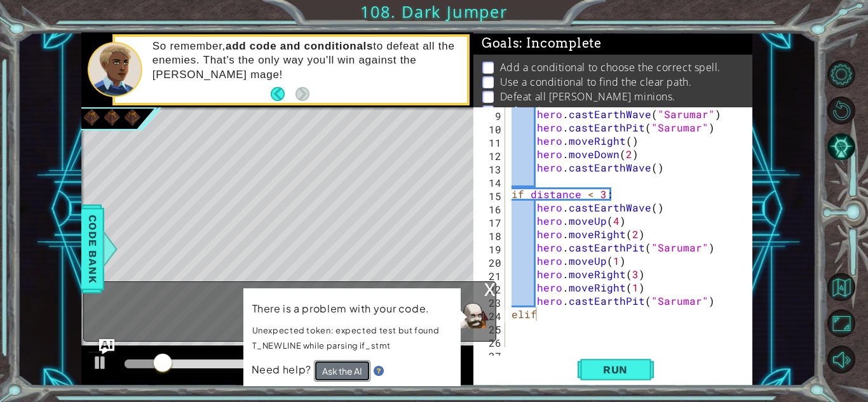
click at [348, 380] on button "Ask the AI" at bounding box center [342, 371] width 57 height 22
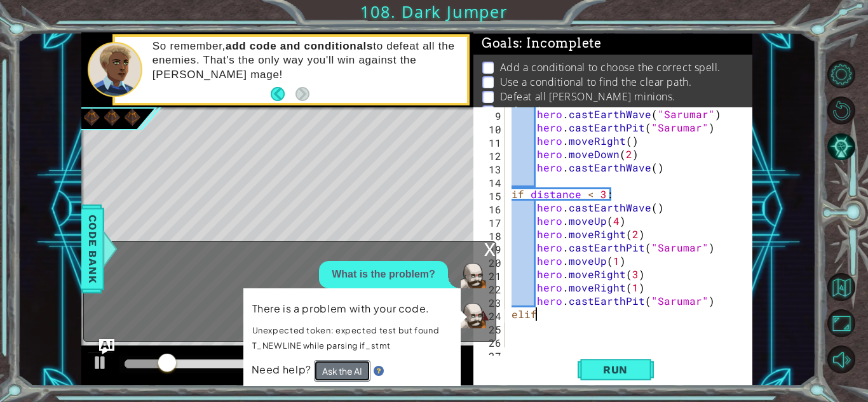
click at [347, 379] on button "Ask the AI" at bounding box center [342, 371] width 57 height 22
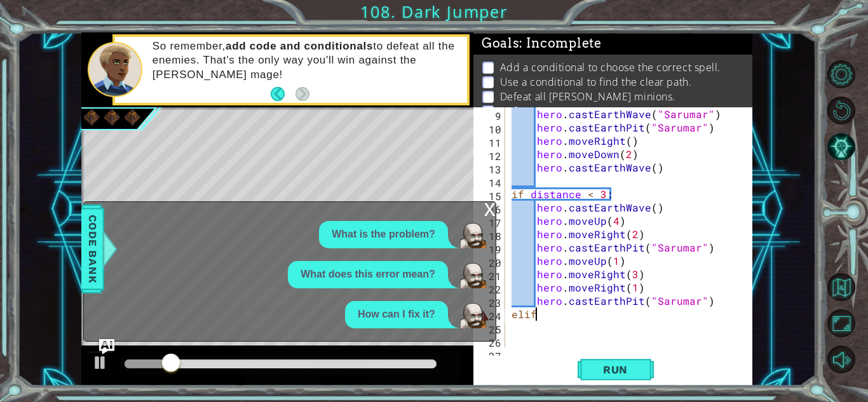
click at [347, 379] on button "Ask the AI" at bounding box center [342, 371] width 57 height 22
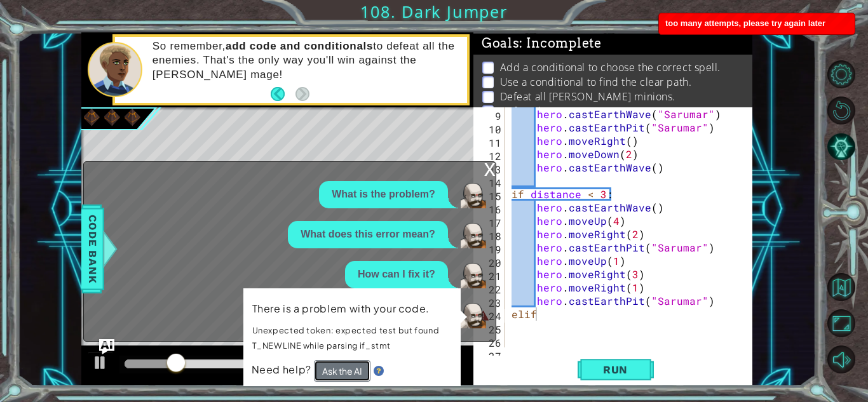
click at [347, 379] on button "Ask the AI" at bounding box center [342, 371] width 57 height 22
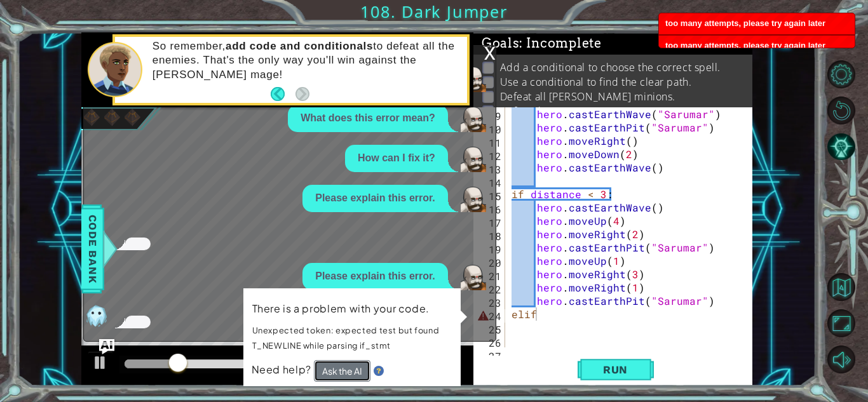
click at [347, 372] on button "Ask the AI" at bounding box center [342, 371] width 57 height 22
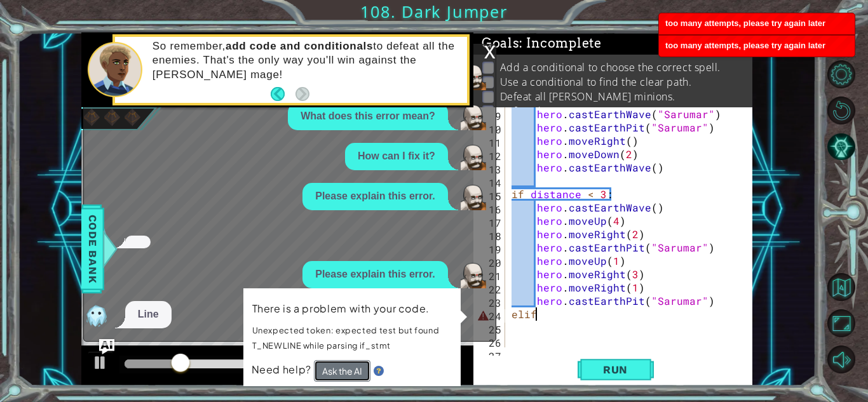
click at [347, 372] on button "Ask the AI" at bounding box center [342, 371] width 57 height 22
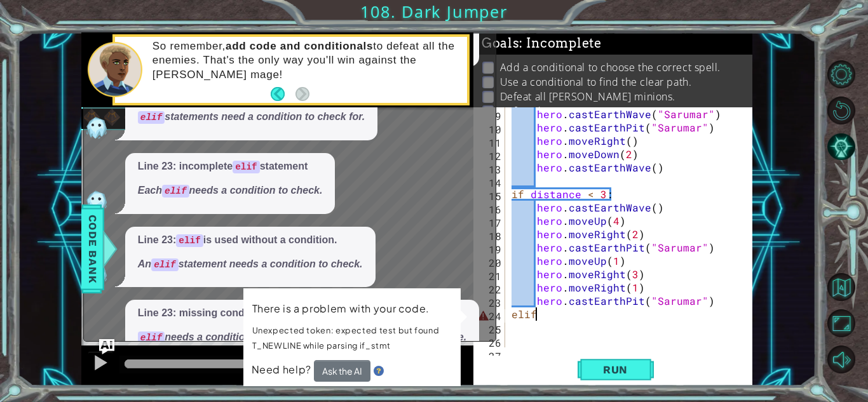
scroll to position [1315, 0]
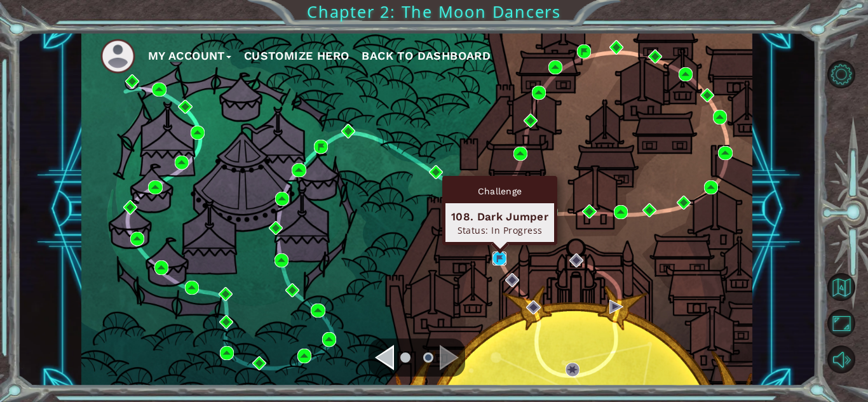
click at [500, 253] on img at bounding box center [499, 259] width 14 height 14
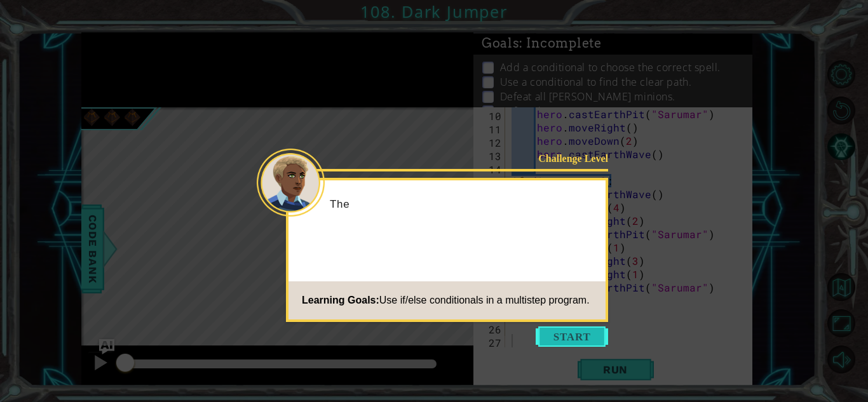
click at [567, 336] on button "Start" at bounding box center [571, 336] width 72 height 20
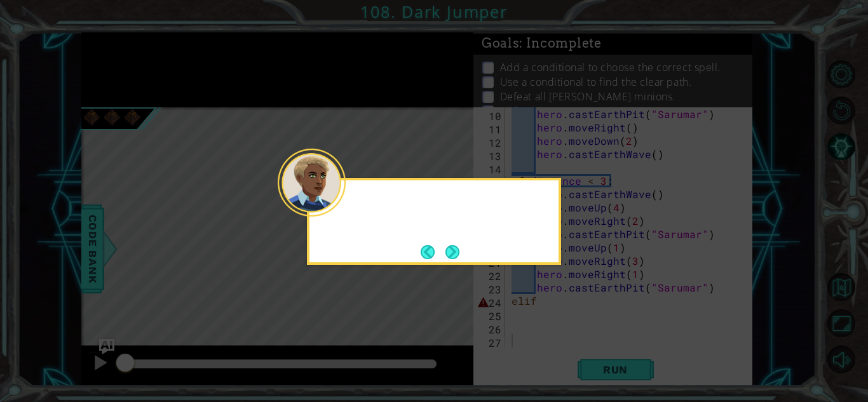
scroll to position [120, 0]
click at [448, 253] on button "Next" at bounding box center [452, 252] width 15 height 15
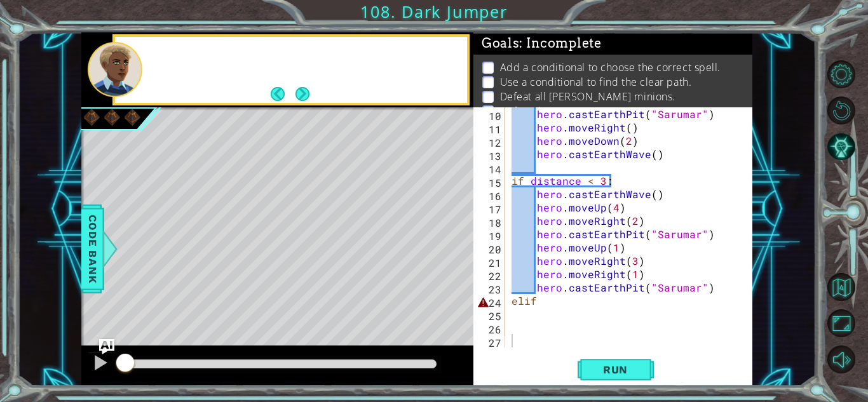
click at [448, 253] on div "Level Map" at bounding box center [374, 294] width 587 height 374
click at [309, 87] on button "Next" at bounding box center [302, 94] width 14 height 14
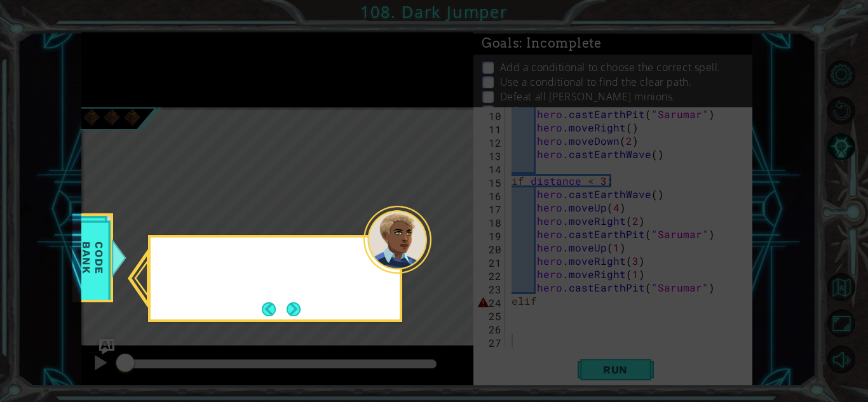
click at [309, 84] on icon at bounding box center [434, 201] width 868 height 402
click at [297, 311] on button "Next" at bounding box center [293, 309] width 14 height 14
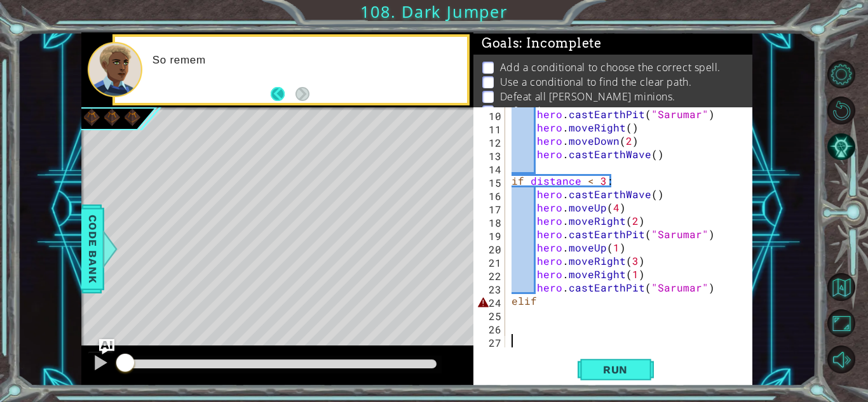
click at [272, 95] on button "Back" at bounding box center [283, 94] width 25 height 14
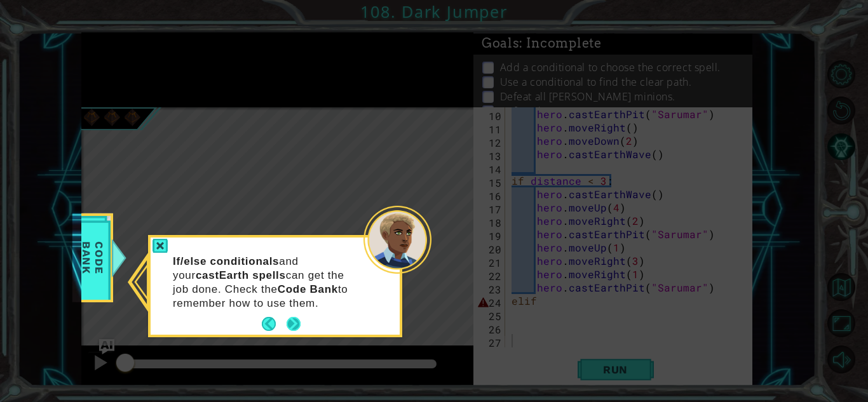
click at [299, 332] on button "Next" at bounding box center [293, 324] width 15 height 15
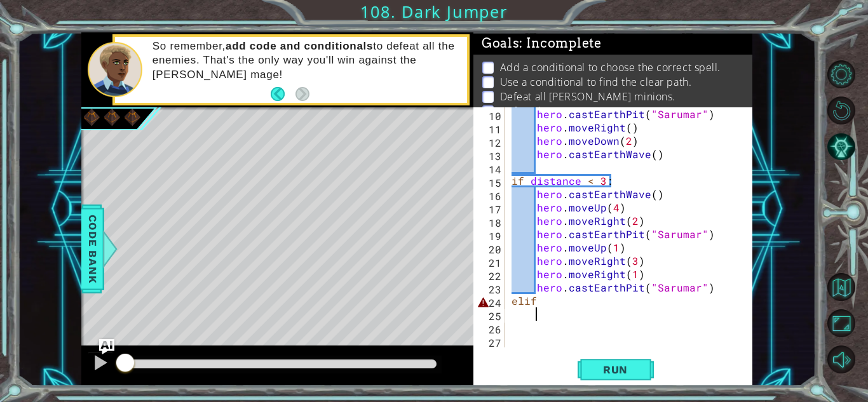
click at [619, 311] on div "hero . castEarthPit ( "Sarumar" ) hero . moveRight ( ) hero . moveDown ( 2 ) he…" at bounding box center [627, 240] width 237 height 267
click at [557, 319] on div "hero . castEarthPit ( "Sarumar" ) hero . moveRight ( ) hero . moveDown ( 2 ) he…" at bounding box center [627, 240] width 237 height 267
click at [631, 382] on button "Run" at bounding box center [615, 370] width 76 height 28
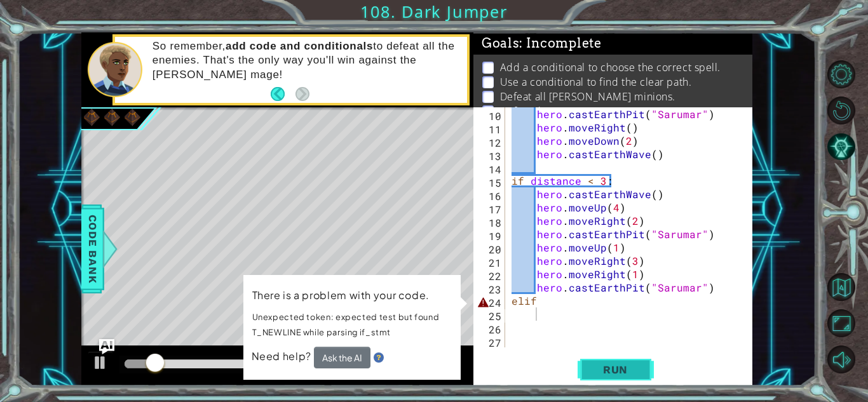
click at [586, 375] on button "Run" at bounding box center [615, 370] width 76 height 28
click at [558, 314] on div "hero . castEarthPit ( "Sarumar" ) hero . moveRight ( ) hero . moveDown ( 2 ) he…" at bounding box center [627, 240] width 237 height 267
click at [554, 304] on div "hero . castEarthPit ( "Sarumar" ) hero . moveRight ( ) hero . moveDown ( 2 ) he…" at bounding box center [627, 240] width 237 height 267
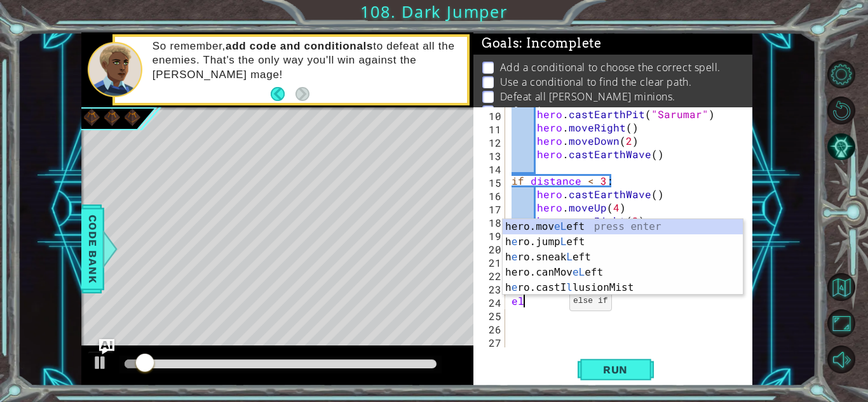
type textarea "e"
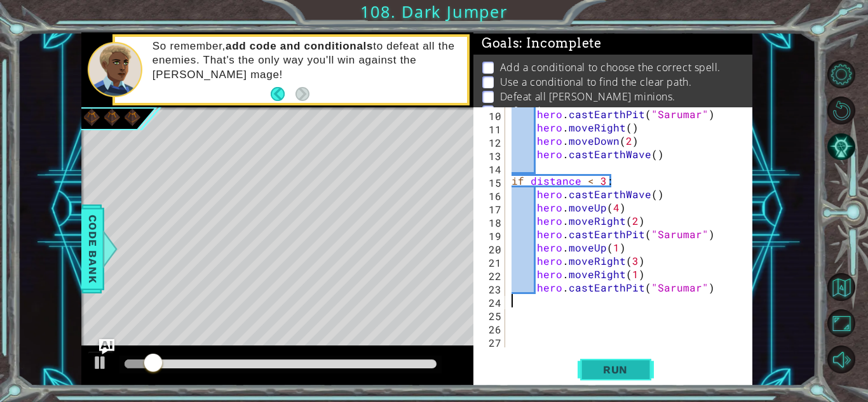
click at [624, 376] on button "Run" at bounding box center [615, 370] width 76 height 28
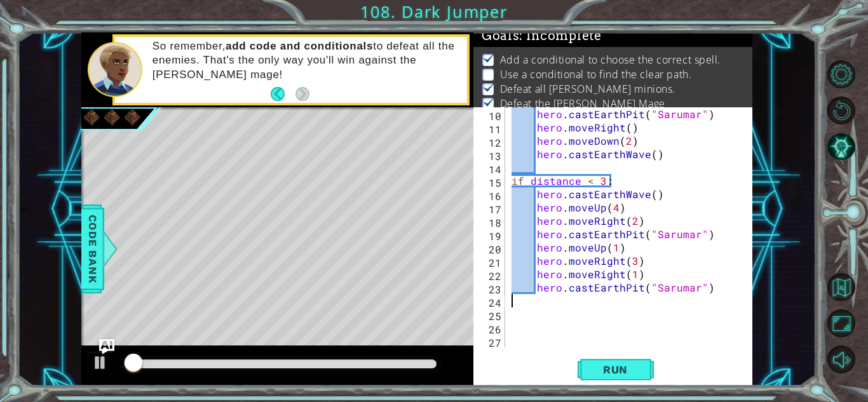
scroll to position [17, 0]
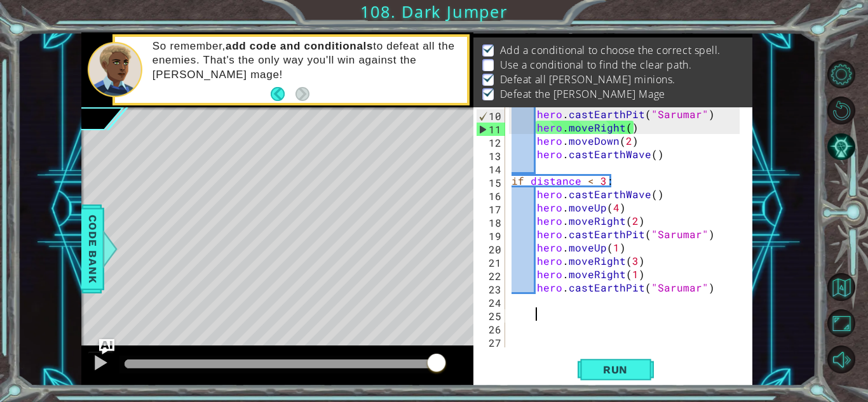
click at [573, 317] on div "hero . castEarthPit ( "Sarumar" ) hero . moveRight ( ) hero . moveDown ( 2 ) he…" at bounding box center [627, 240] width 237 height 267
click at [571, 309] on div "hero . castEarthPit ( "Sarumar" ) hero . moveRight ( ) hero . moveDown ( 2 ) he…" at bounding box center [627, 240] width 237 height 267
click at [568, 302] on div "hero . castEarthPit ( "Sarumar" ) hero . moveRight ( ) hero . moveDown ( 2 ) he…" at bounding box center [627, 240] width 237 height 267
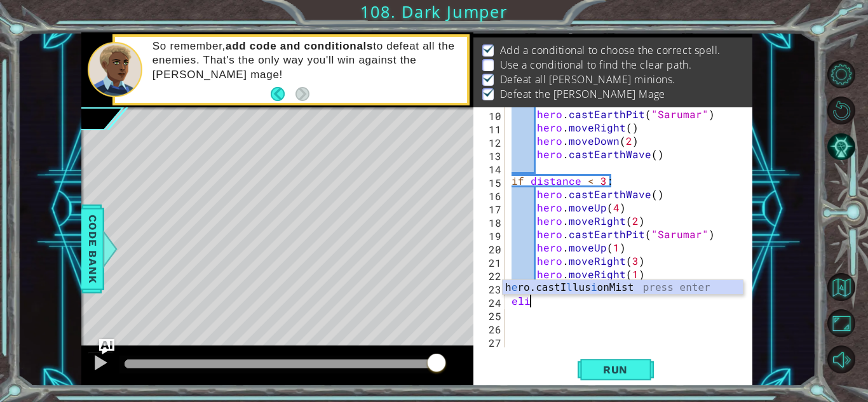
scroll to position [0, 1]
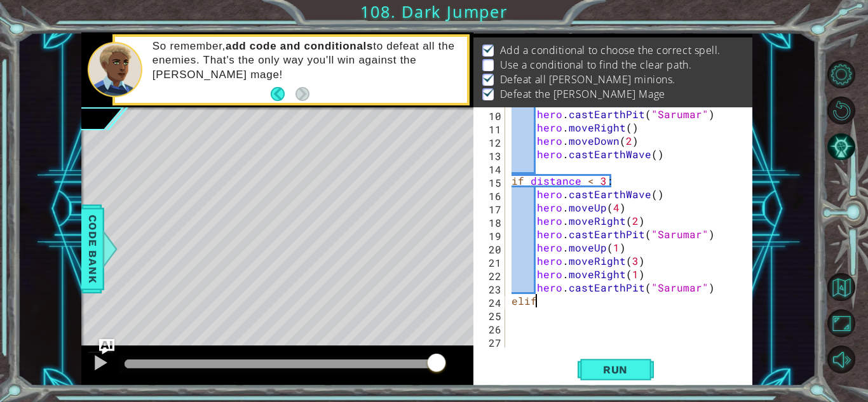
type textarea "elif:"
click at [511, 316] on div "hero . castEarthPit ( "Sarumar" ) hero . moveRight ( ) hero . moveDown ( 2 ) he…" at bounding box center [627, 240] width 237 height 267
click at [547, 303] on div "hero . castEarthPit ( "Sarumar" ) hero . moveRight ( ) hero . moveDown ( 2 ) he…" at bounding box center [627, 240] width 237 height 267
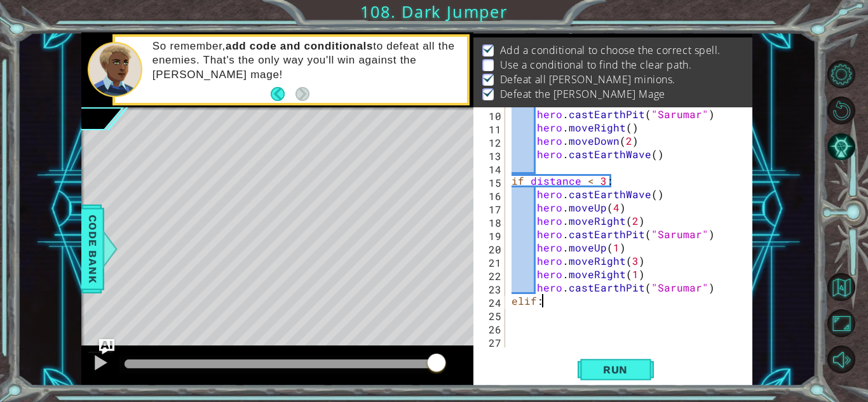
type textarea "elif:"
click at [605, 350] on div "10 11 12 13 14 15 16 17 18 19 20 21 22 23 24 25 26 27 28 hero . castEarthPit ( …" at bounding box center [612, 246] width 279 height 278
click at [544, 302] on div "hero . castEarthPit ( "Sarumar" ) hero . moveRight ( ) hero . moveDown ( 2 ) he…" at bounding box center [627, 240] width 237 height 267
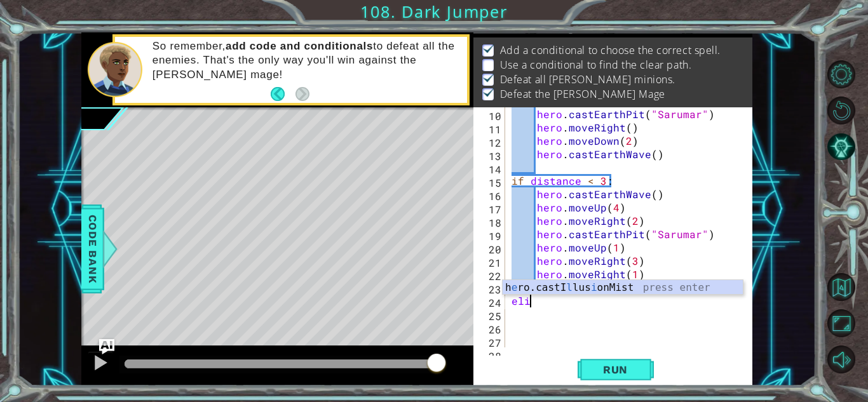
scroll to position [0, 0]
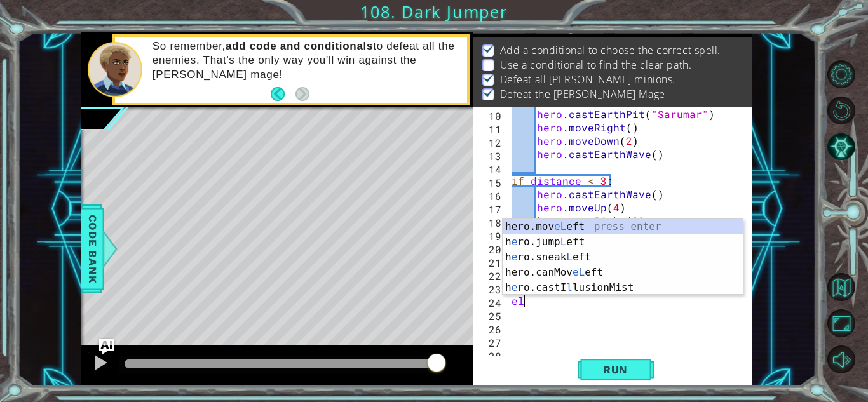
type textarea "e"
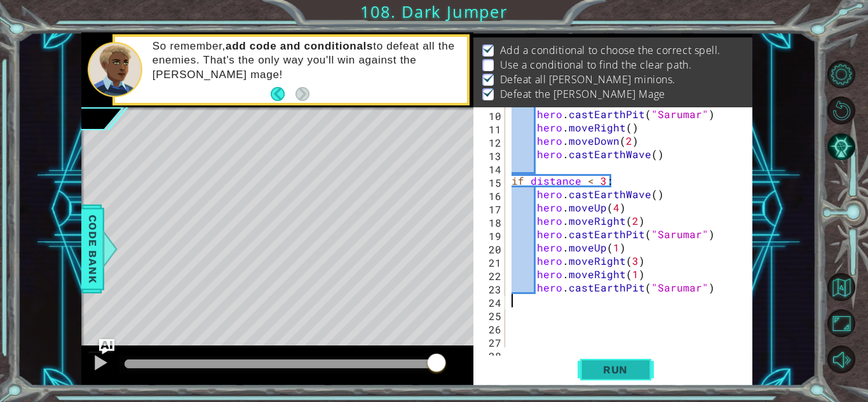
click at [591, 373] on span "Run" at bounding box center [615, 369] width 50 height 13
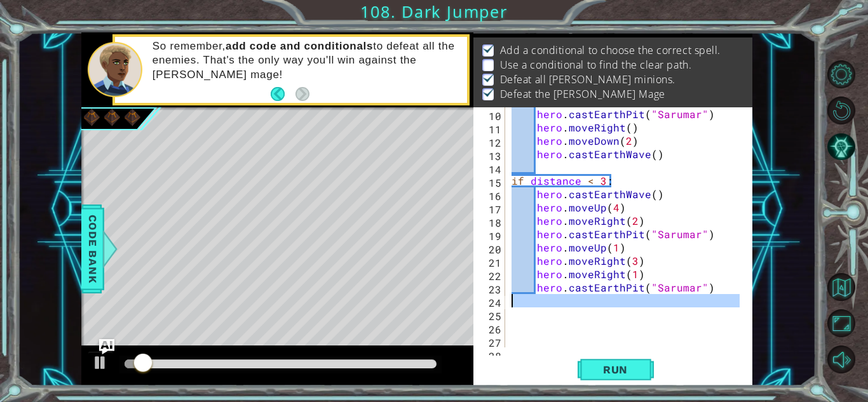
click at [499, 302] on div "24" at bounding box center [490, 302] width 29 height 13
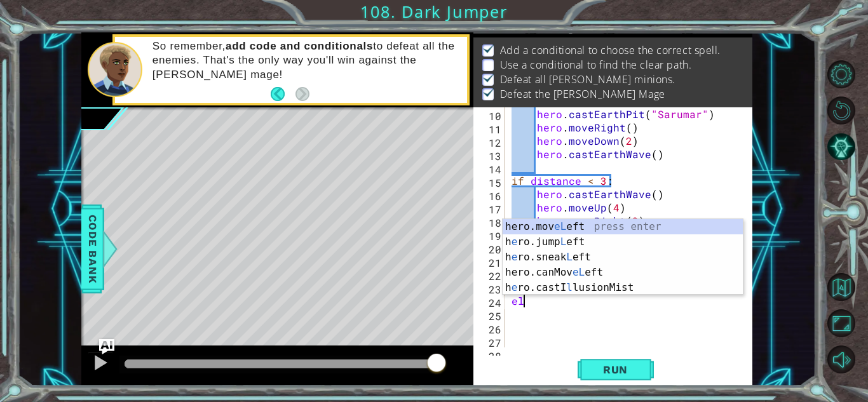
type textarea "e"
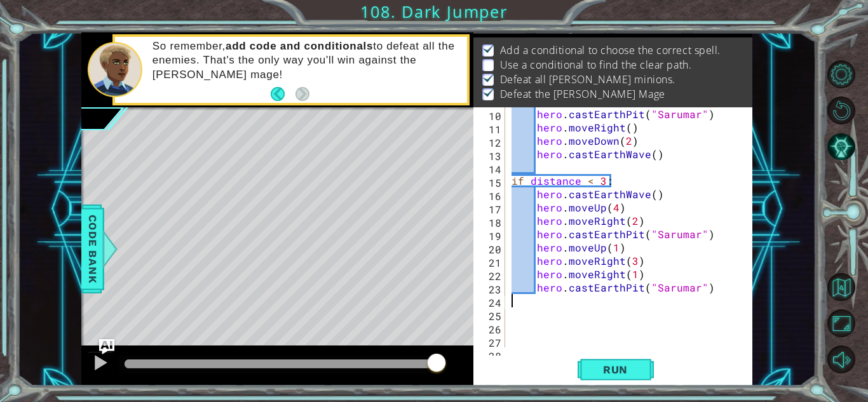
click at [532, 292] on div "hero . castEarthPit ( "Sarumar" ) hero . moveRight ( ) hero . moveDown ( 2 ) he…" at bounding box center [627, 240] width 237 height 267
type textarea "hero.castEarthPit("Sarumar")"
click at [534, 299] on div "hero . castEarthPit ( "Sarumar" ) hero . moveRight ( ) hero . moveDown ( 2 ) he…" at bounding box center [627, 240] width 237 height 267
type textarea "herp.moveDown"
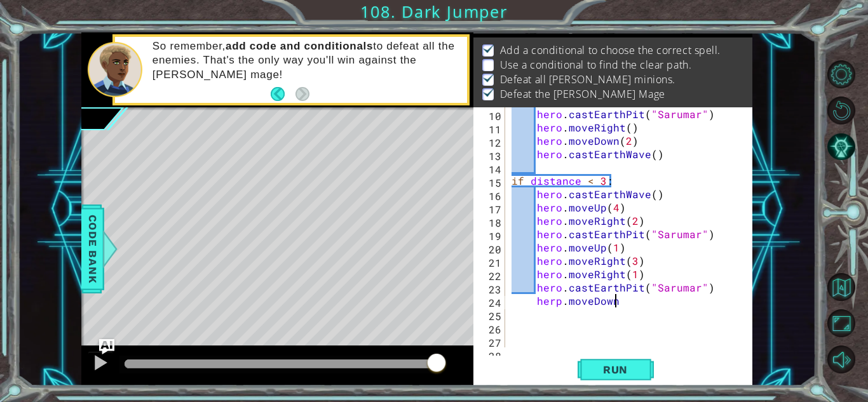
scroll to position [0, 6]
type textarea "2"
click at [603, 379] on button "Run" at bounding box center [615, 370] width 76 height 28
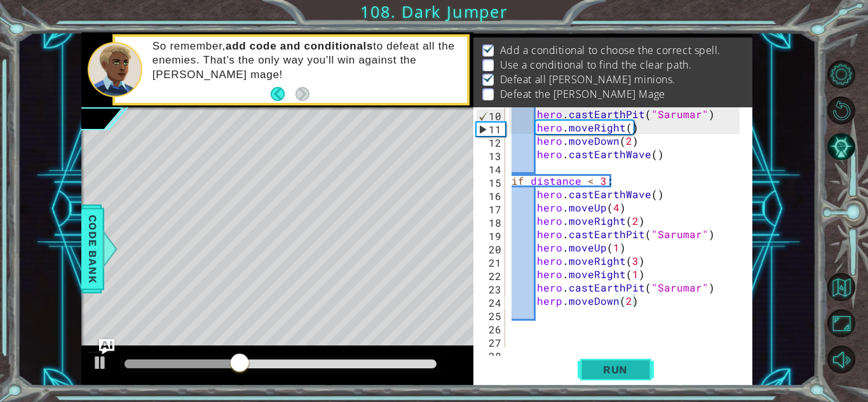
click at [585, 375] on button "Run" at bounding box center [615, 370] width 76 height 28
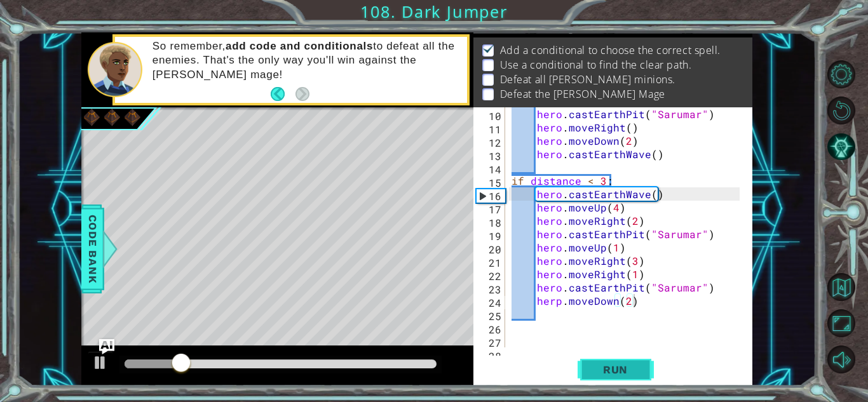
click at [585, 375] on button "Run" at bounding box center [615, 370] width 76 height 28
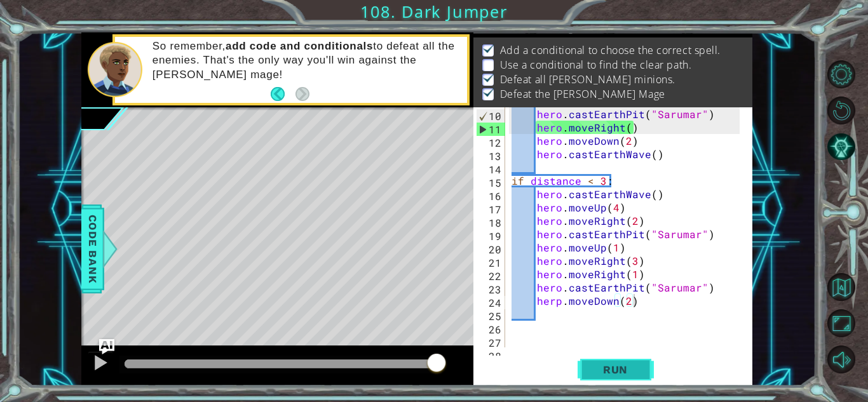
click at [612, 370] on span "Run" at bounding box center [615, 369] width 50 height 13
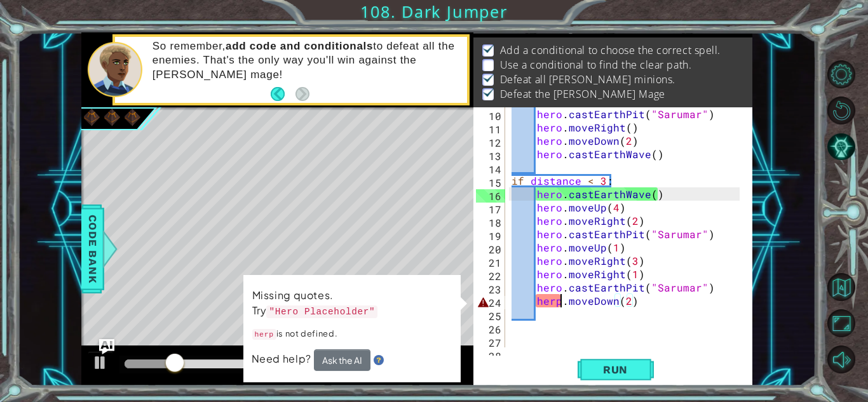
click at [558, 302] on div "hero . castEarthPit ( "Sarumar" ) hero . moveRight ( ) hero . moveDown ( 2 ) he…" at bounding box center [627, 240] width 237 height 267
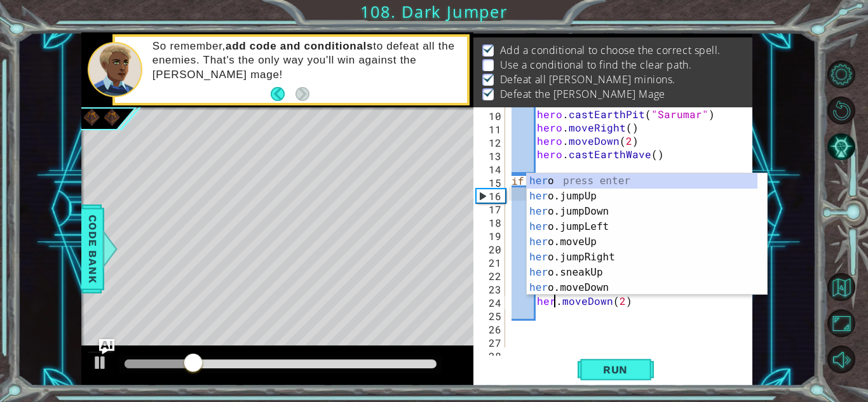
scroll to position [0, 3]
type textarea "hero.moveDown(2)"
click at [195, 243] on div "Level Map" at bounding box center [374, 294] width 587 height 374
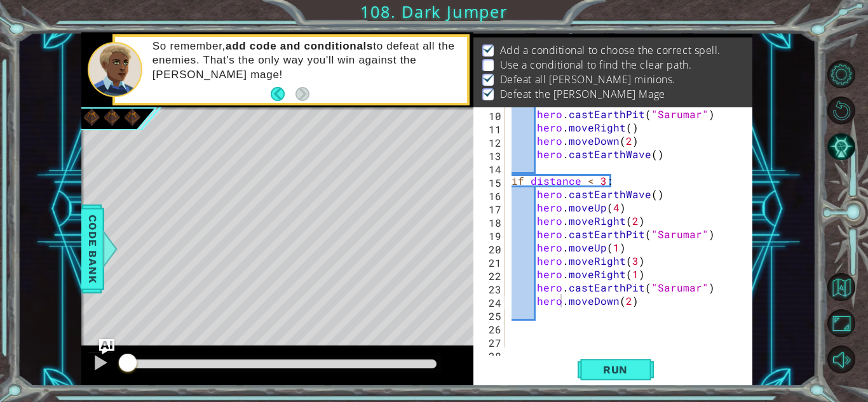
drag, startPoint x: 255, startPoint y: 368, endPoint x: 126, endPoint y: 375, distance: 129.8
click at [126, 375] on div at bounding box center [127, 363] width 23 height 23
